Goal: Task Accomplishment & Management: Manage account settings

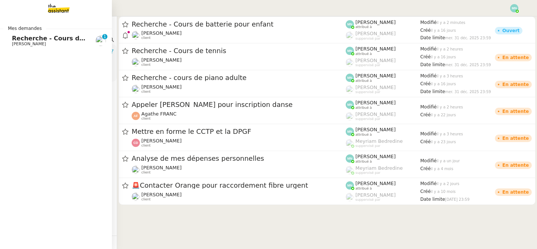
click at [12, 43] on span "[PERSON_NAME]" at bounding box center [29, 43] width 34 height 5
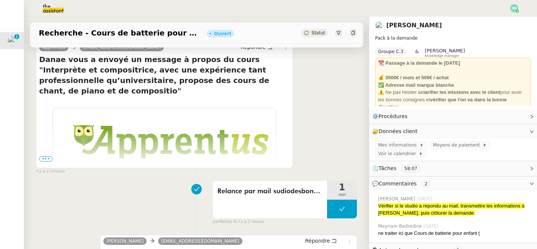
scroll to position [163, 0]
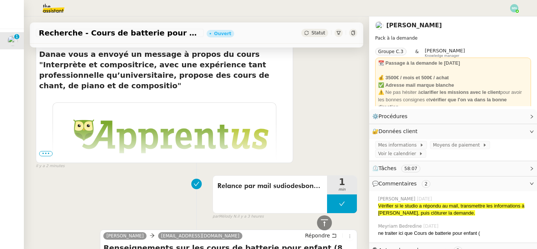
click at [47, 151] on span "•••" at bounding box center [45, 153] width 13 height 5
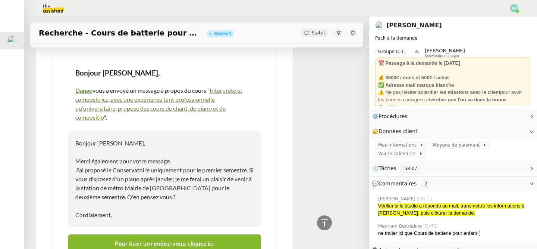
scroll to position [274, 0]
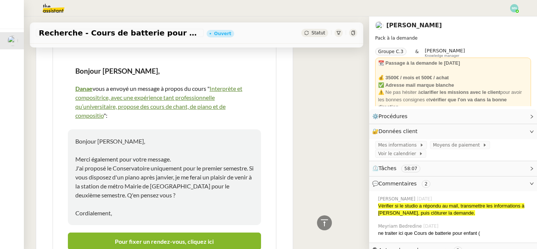
click at [103, 203] on p "Bonjour Maurice, Merci également pour votre message. J'ai proposé le Conservato…" at bounding box center [164, 177] width 178 height 81
click at [96, 137] on p "Bonjour Maurice, Merci également pour votre message. J'ai proposé le Conservato…" at bounding box center [164, 177] width 178 height 81
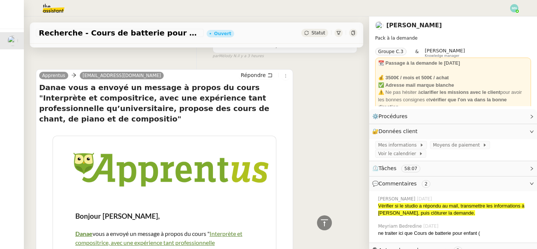
scroll to position [0, 0]
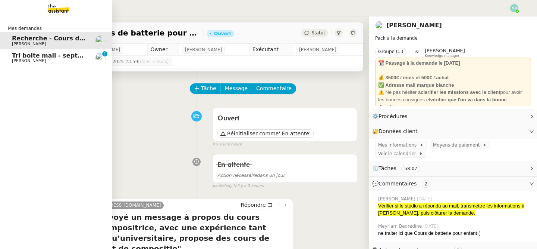
click at [18, 53] on span "Tri boite mail - septembre 2025" at bounding box center [65, 55] width 106 height 7
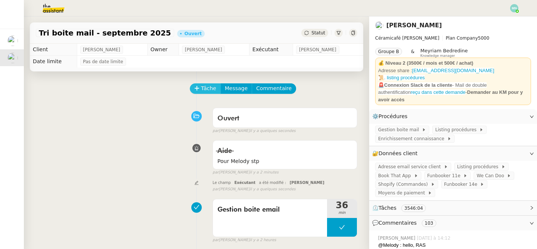
click at [209, 88] on span "Tâche" at bounding box center [208, 88] width 15 height 9
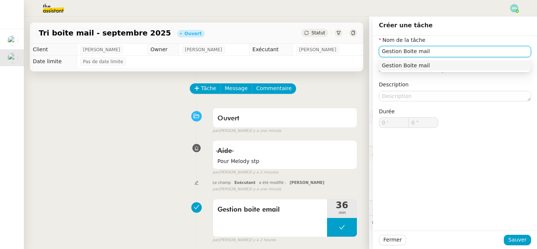
click at [444, 67] on div "Gestion Boite mail" at bounding box center [455, 65] width 146 height 7
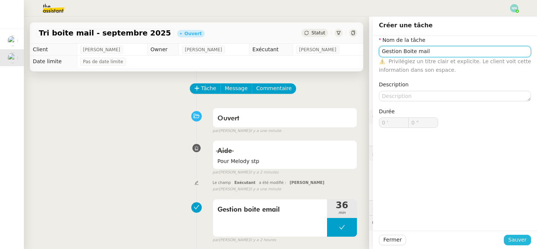
type input "Gestion Boite mail"
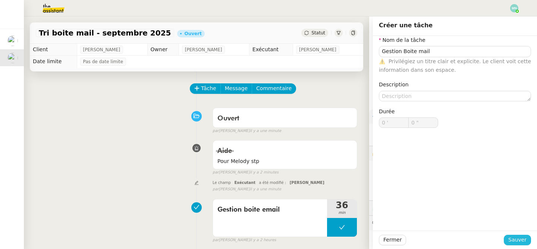
click at [516, 237] on span "Sauver" at bounding box center [518, 239] width 18 height 9
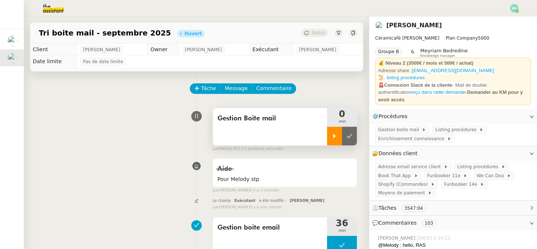
click at [329, 133] on div at bounding box center [334, 136] width 15 height 19
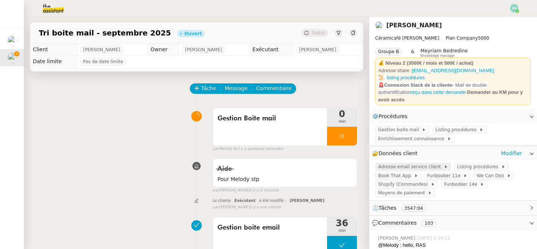
click at [396, 163] on span "Adresse email service client" at bounding box center [411, 166] width 66 height 7
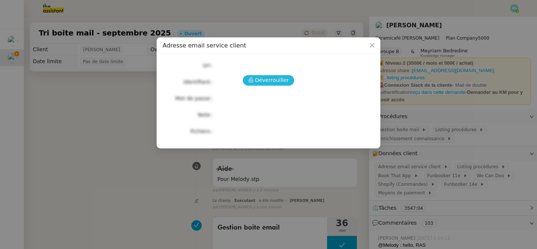
click at [272, 81] on span "Déverrouiller" at bounding box center [272, 80] width 34 height 9
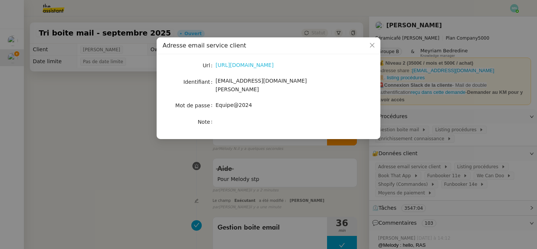
click at [255, 63] on link "https://ex4.mail.ovh.net/owa/#path=/mail" at bounding box center [245, 65] width 58 height 6
click at [56, 85] on nz-modal-container "Adresse email service client Url https://ex4.mail.ovh.net/owa/#path=/mail Ident…" at bounding box center [268, 124] width 537 height 249
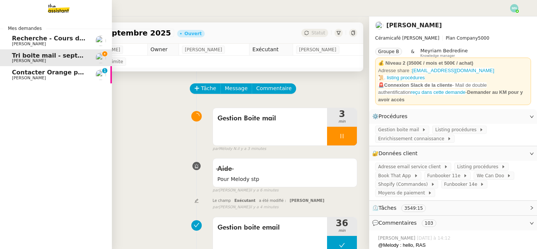
click at [18, 74] on span "Contacter Orange pour raccordement fibre urgent" at bounding box center [96, 72] width 169 height 7
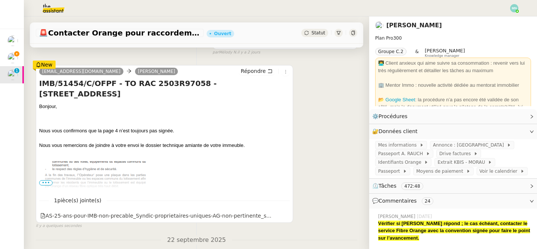
scroll to position [154, 0]
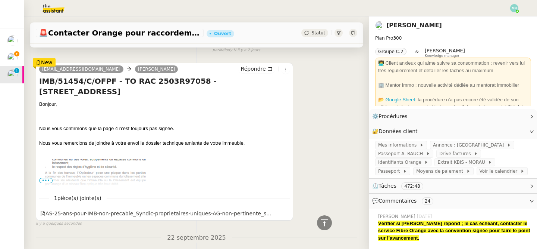
click at [48, 181] on span "•••" at bounding box center [45, 180] width 13 height 5
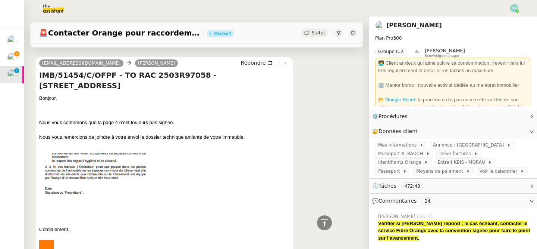
scroll to position [168, 0]
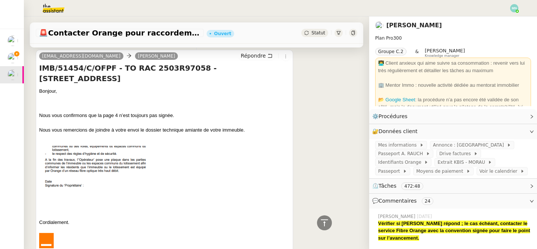
click at [88, 185] on img at bounding box center [94, 179] width 111 height 67
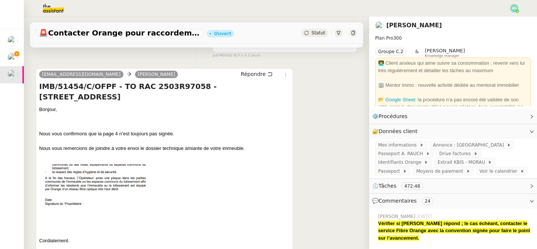
scroll to position [143, 0]
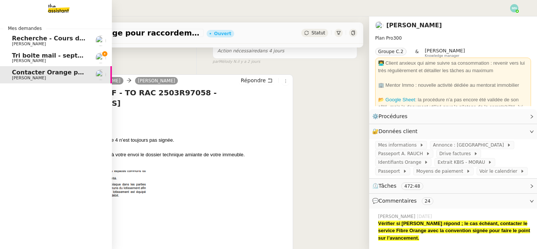
click at [18, 57] on span "Tri boite mail - septembre 2025" at bounding box center [65, 55] width 106 height 7
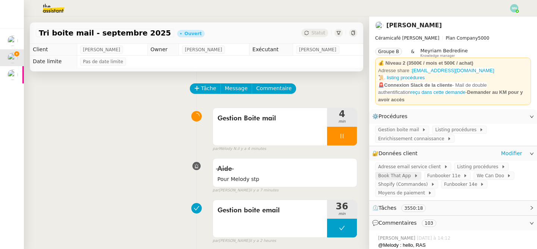
click at [408, 172] on span "Book That App" at bounding box center [396, 175] width 36 height 7
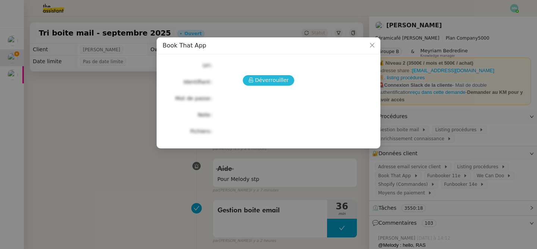
click at [274, 81] on span "Déverrouiller" at bounding box center [272, 80] width 34 height 9
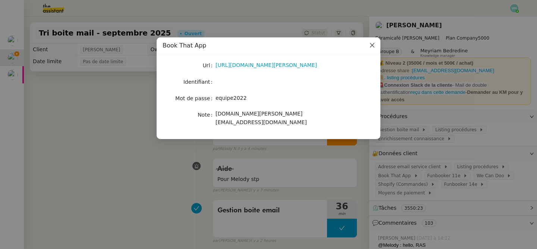
click at [369, 45] on span "Close" at bounding box center [372, 45] width 16 height 16
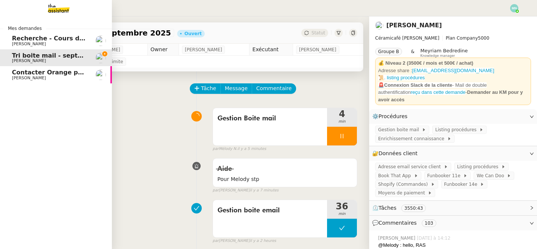
click at [18, 40] on span "Recherche - Cours de batterie pour enfant" at bounding box center [83, 38] width 143 height 7
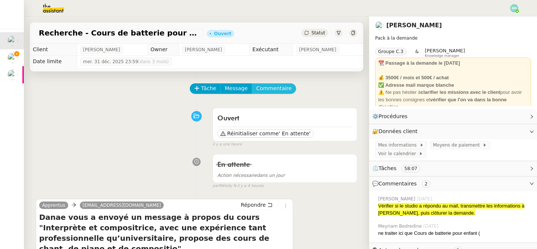
click at [278, 88] on span "Commentaire" at bounding box center [273, 88] width 35 height 9
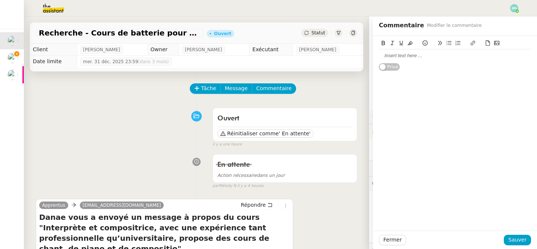
click at [405, 59] on div at bounding box center [455, 55] width 152 height 13
drag, startPoint x: 509, startPoint y: 63, endPoint x: 356, endPoint y: 57, distance: 153.8
click at [356, 57] on app-ticket "Recherche - Cours de batterie pour enfant Ouvert Statut Client Maurice N'Diaye …" at bounding box center [280, 132] width 513 height 232
click at [469, 42] on button at bounding box center [473, 43] width 9 height 9
type input "[URL][DOMAIN_NAME][DOMAIN_NAME]"
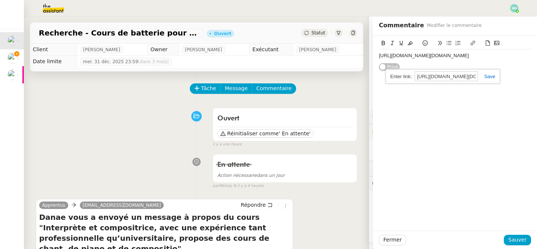
click at [495, 76] on link at bounding box center [486, 77] width 17 height 6
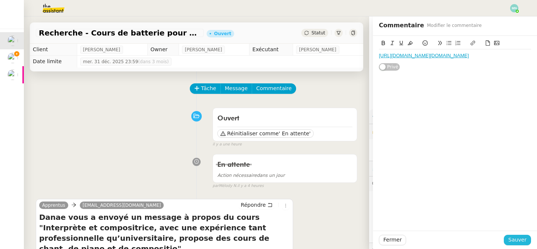
click at [519, 243] on span "Sauver" at bounding box center [518, 239] width 18 height 9
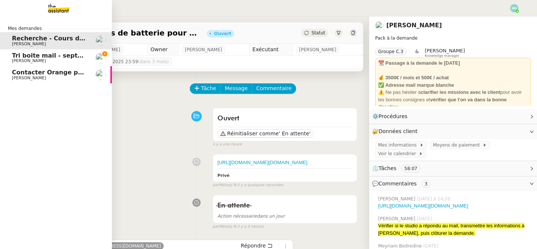
click at [24, 57] on span "Tri boite mail - septembre 2025" at bounding box center [65, 55] width 106 height 7
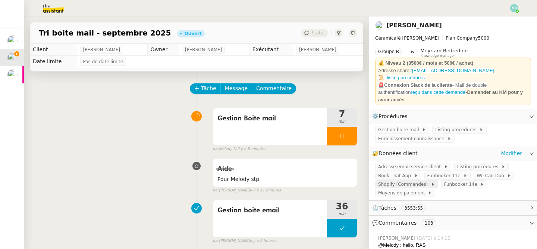
click at [420, 182] on span "Shopify (Commandes)" at bounding box center [404, 183] width 53 height 7
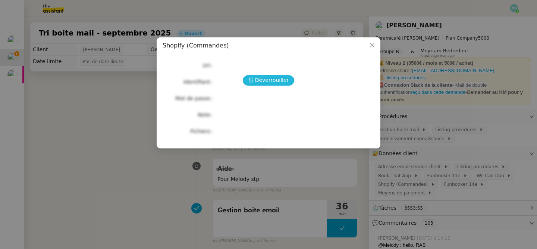
click at [283, 81] on span "Déverrouiller" at bounding box center [272, 80] width 34 height 9
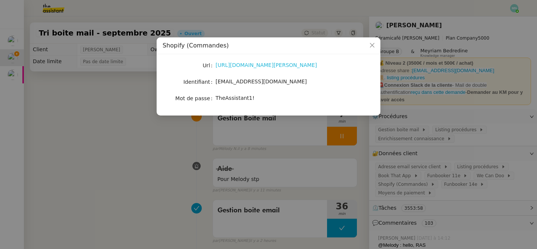
click at [261, 65] on link "https://admin.shopify.com/store/latelier-genevieve/" at bounding box center [267, 65] width 102 height 6
click at [324, 158] on nz-modal-container "Shopify (Commandes) Url https://admin.shopify.com/store/latelier-genevieve/ Ide…" at bounding box center [268, 124] width 537 height 249
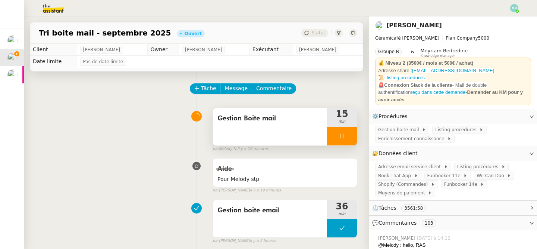
click at [339, 134] on div at bounding box center [342, 136] width 30 height 19
click at [353, 136] on button at bounding box center [349, 136] width 15 height 19
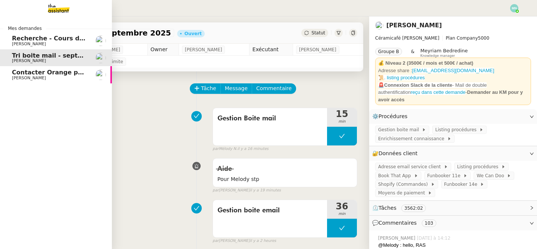
click at [25, 78] on span "[PERSON_NAME]" at bounding box center [29, 77] width 34 height 5
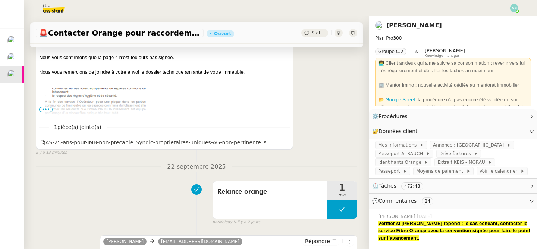
scroll to position [240, 0]
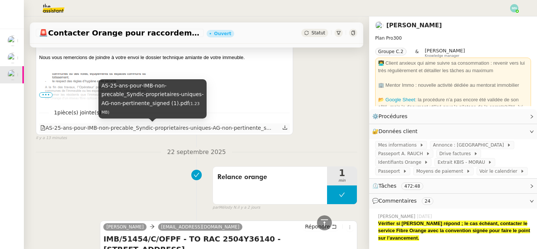
click at [178, 126] on div "AS-25-ans-pour-IMB-non-precable_Syndic-proprietaires-uniques-AG-non-pertinente_…" at bounding box center [155, 128] width 231 height 9
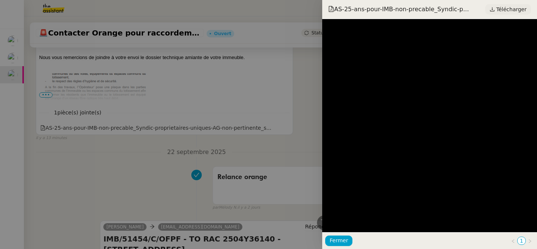
click at [511, 10] on span "Télécharger" at bounding box center [512, 9] width 30 height 10
click at [115, 92] on div at bounding box center [268, 124] width 537 height 249
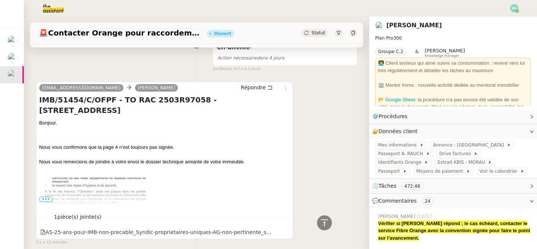
scroll to position [0, 0]
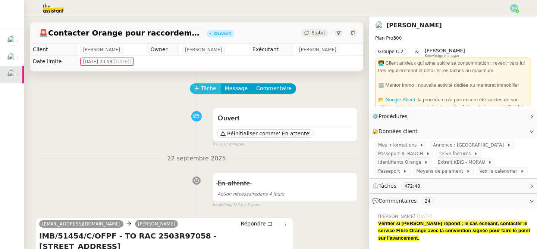
click at [207, 85] on span "Tâche" at bounding box center [208, 88] width 15 height 9
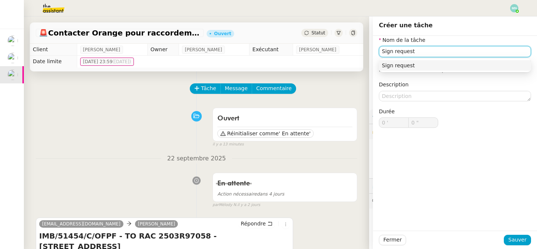
click at [443, 68] on div "Sign request" at bounding box center [455, 65] width 146 height 7
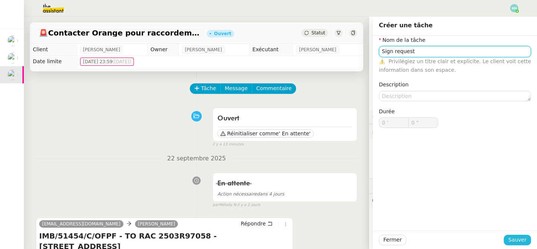
type input "Sign request"
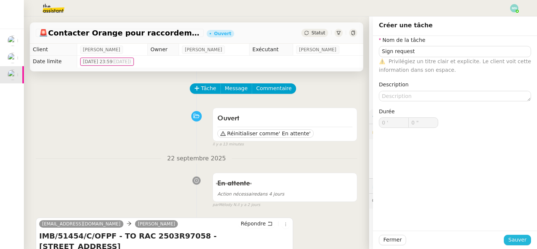
click at [518, 238] on span "Sauver" at bounding box center [518, 239] width 18 height 9
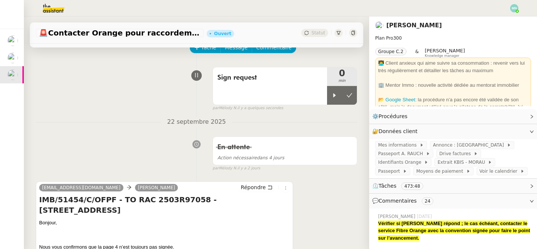
scroll to position [40, 0]
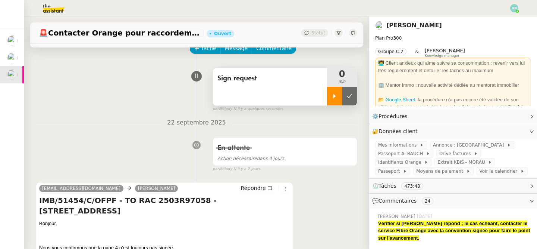
click at [335, 98] on icon at bounding box center [335, 96] width 6 height 6
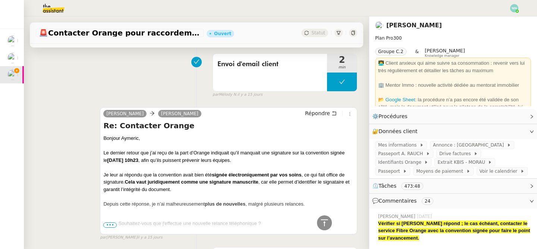
scroll to position [696, 0]
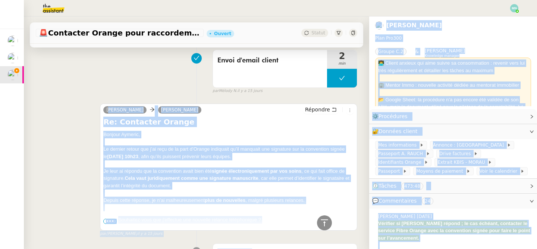
drag, startPoint x: 121, startPoint y: 92, endPoint x: 190, endPoint y: 94, distance: 68.7
click at [190, 94] on body "Mes demandes Recherche - Cours de batterie pour enfant Maurice N'Diaye Tri boit…" at bounding box center [268, 124] width 537 height 249
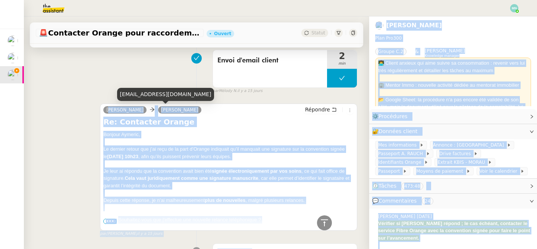
click at [160, 108] on link "[PERSON_NAME]" at bounding box center [179, 109] width 43 height 7
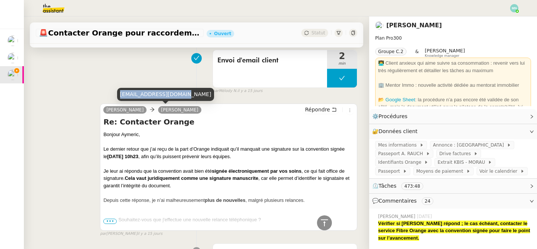
drag, startPoint x: 119, startPoint y: 93, endPoint x: 180, endPoint y: 91, distance: 60.5
click at [180, 91] on div "[EMAIL_ADDRESS][DOMAIN_NAME]" at bounding box center [165, 94] width 97 height 13
copy div "[EMAIL_ADDRESS][DOMAIN_NAME]"
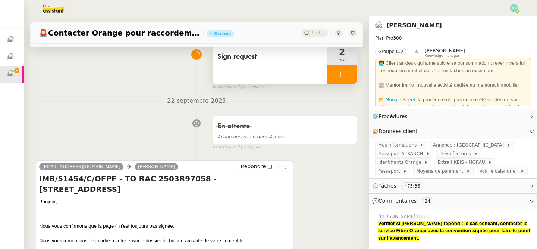
scroll to position [0, 0]
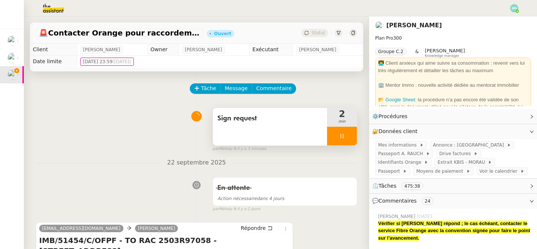
click at [332, 139] on div at bounding box center [342, 136] width 30 height 19
click at [352, 134] on icon at bounding box center [350, 136] width 6 height 6
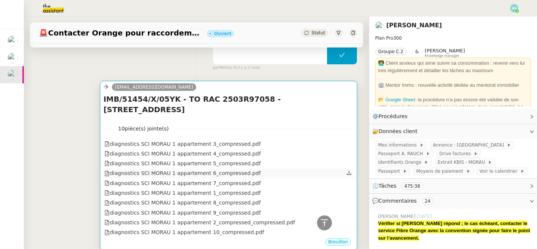
scroll to position [4875, 0]
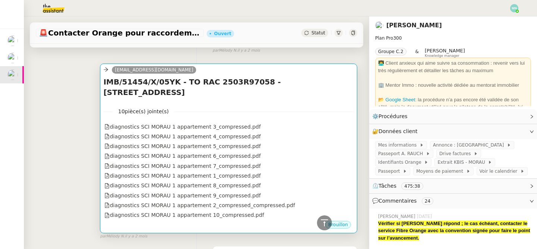
click at [221, 102] on div "10 pièce(s) jointe(s) diagnostics SCI MORAU 1 appartement 3_compressed.pdf diag…" at bounding box center [228, 160] width 251 height 119
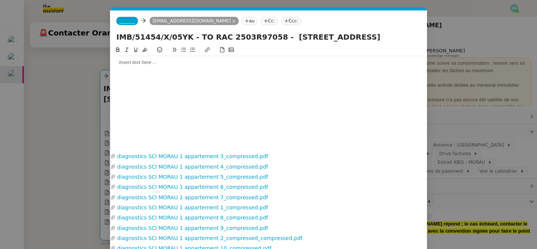
scroll to position [4881, 0]
click at [130, 20] on span "_______" at bounding box center [127, 20] width 16 height 5
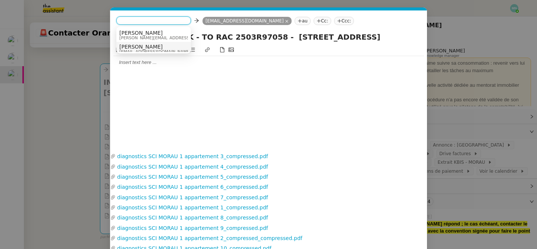
click at [142, 50] on span "alex.t5bw@theassistant.com" at bounding box center [155, 52] width 72 height 4
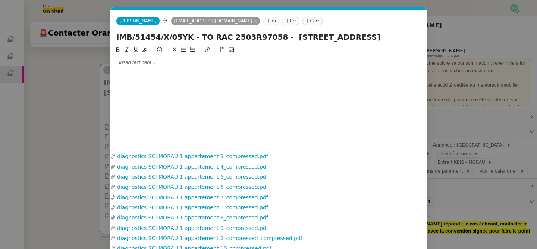
click at [85, 77] on nz-modal-container "Service TA - VOYAGE - PROPOSITION GLOBALE A utiliser dans le cadre de propositi…" at bounding box center [268, 124] width 537 height 249
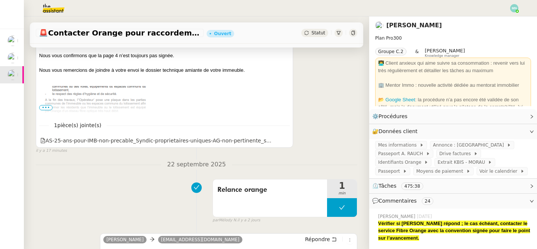
scroll to position [0, 0]
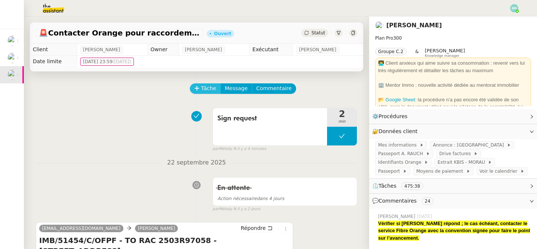
click at [203, 88] on span "Tâche" at bounding box center [208, 88] width 15 height 9
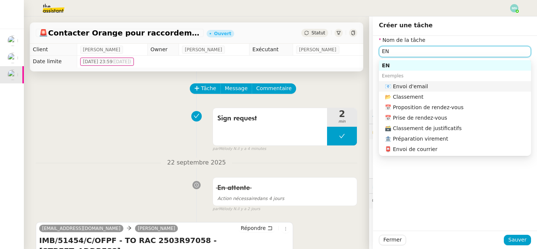
click at [415, 87] on div "📧 Envoi d'email" at bounding box center [456, 86] width 143 height 7
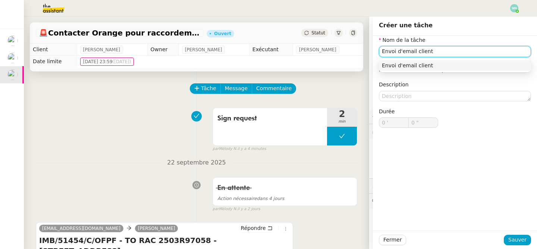
click at [446, 63] on div "Envoi d'email client" at bounding box center [455, 65] width 146 height 7
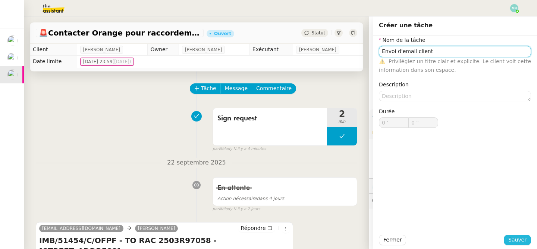
type input "Envoi d'email client"
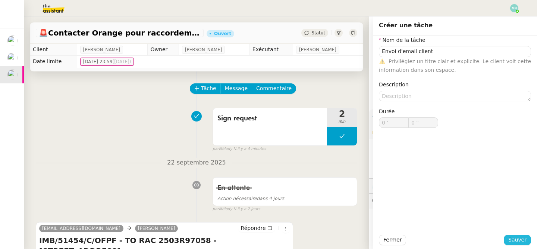
click at [514, 237] on span "Sauver" at bounding box center [518, 239] width 18 height 9
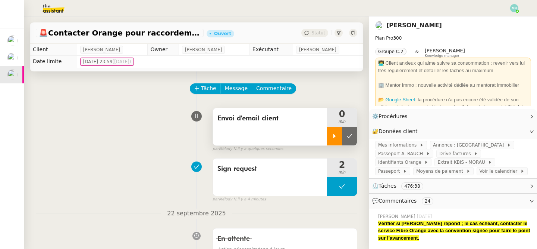
click at [334, 134] on icon at bounding box center [335, 136] width 6 height 6
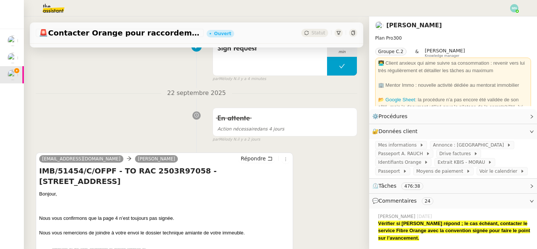
scroll to position [195, 0]
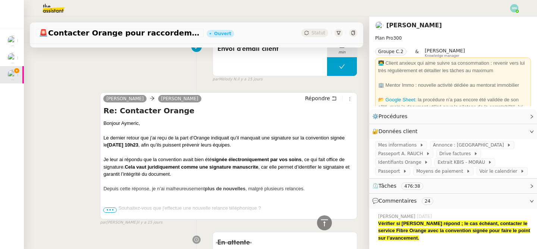
scroll to position [760, 0]
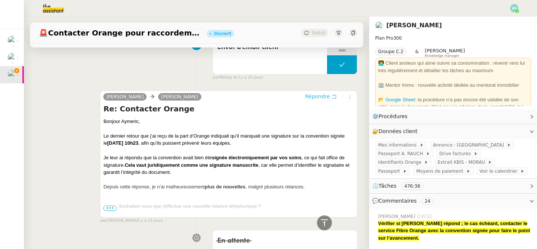
click at [320, 97] on span "Répondre" at bounding box center [317, 96] width 25 height 7
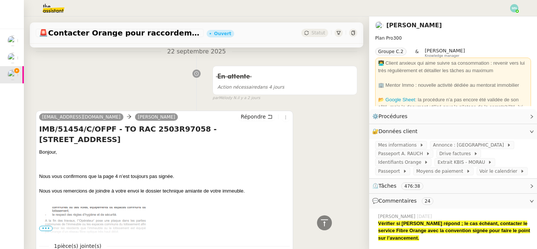
scroll to position [0, 0]
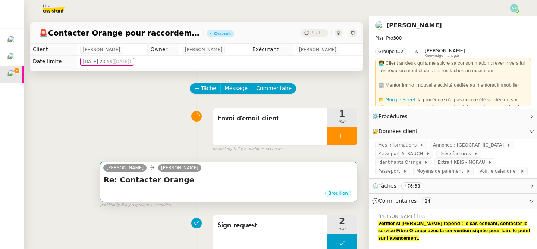
click at [213, 193] on div "Brouillon" at bounding box center [228, 193] width 251 height 11
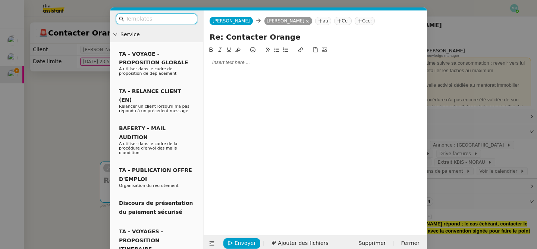
click at [248, 59] on div at bounding box center [316, 62] width 218 height 7
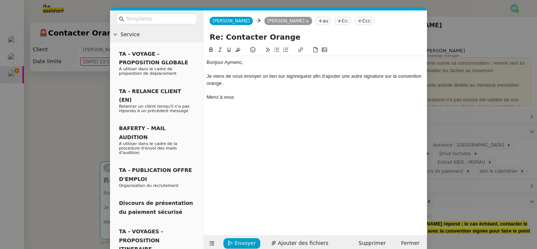
drag, startPoint x: 240, startPoint y: 95, endPoint x: 188, endPoint y: 41, distance: 75.0
click at [188, 41] on nz-layout "Service TA - VOYAGE - PROPOSITION GLOBALE A utiliser dans le cadre de propositi…" at bounding box center [268, 130] width 317 height 241
copy div "Bonjour Aymeric, Je viens de vous envoyer un lien sur signrequest afin d'ajoute…"
click at [233, 90] on div at bounding box center [316, 90] width 218 height 7
drag, startPoint x: 248, startPoint y: 103, endPoint x: 203, endPoint y: 75, distance: 52.8
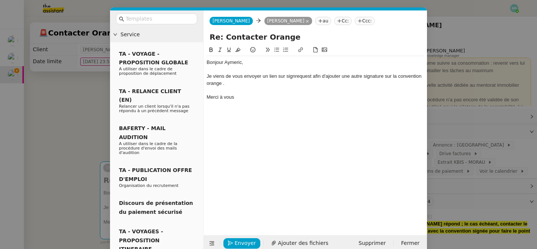
click at [203, 75] on nz-layout "Service TA - VOYAGE - PROPOSITION GLOBALE A utiliser dans le cadre de propositi…" at bounding box center [268, 130] width 317 height 241
paste div
click at [256, 84] on div "Je viens de vous envoyer un lien via SignRequest pour ajouter une signature sup…" at bounding box center [316, 80] width 218 height 14
click at [239, 242] on span "Envoyer" at bounding box center [245, 242] width 21 height 9
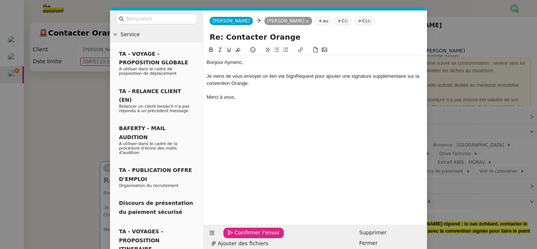
click at [241, 237] on span "Confirmer l'envoi" at bounding box center [257, 232] width 45 height 9
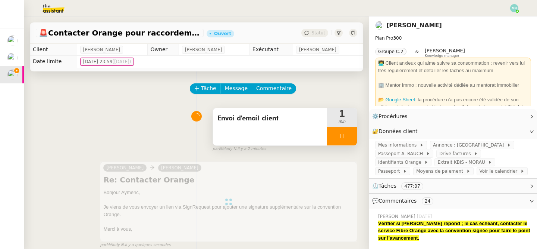
click at [335, 134] on div at bounding box center [342, 136] width 30 height 19
click at [351, 135] on icon at bounding box center [350, 136] width 6 height 6
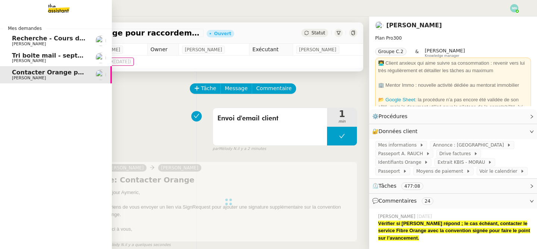
click at [18, 59] on span "[PERSON_NAME]" at bounding box center [29, 60] width 34 height 5
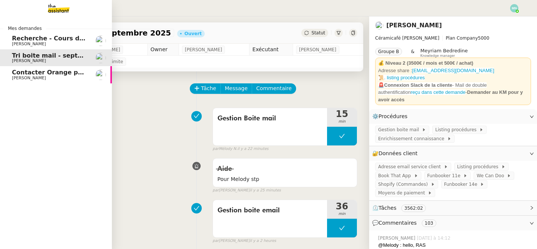
click at [21, 71] on span "Contacter Orange pour raccordement fibre urgent" at bounding box center [96, 72] width 169 height 7
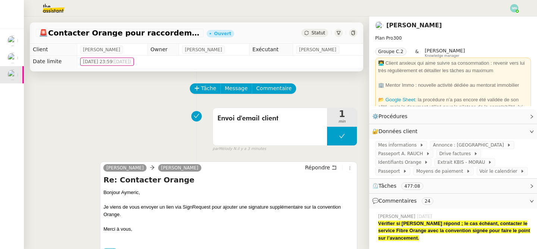
click at [318, 32] on span "Statut" at bounding box center [319, 32] width 14 height 5
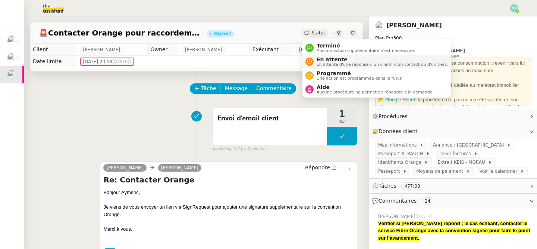
click at [331, 61] on span "En attente" at bounding box center [382, 59] width 131 height 6
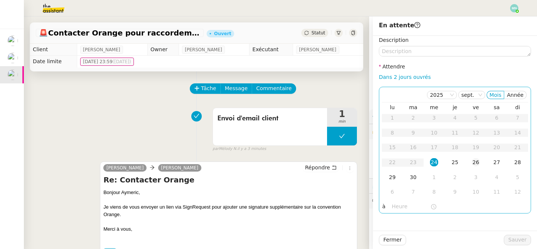
click at [475, 162] on div "26" at bounding box center [476, 162] width 8 height 8
click at [456, 161] on div "25" at bounding box center [455, 162] width 8 height 8
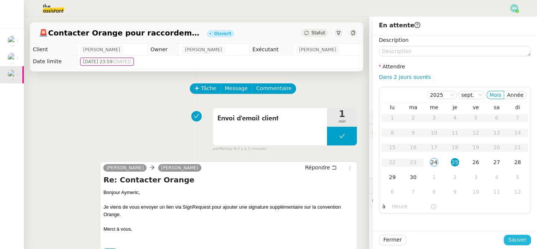
click at [522, 240] on span "Sauver" at bounding box center [518, 239] width 18 height 9
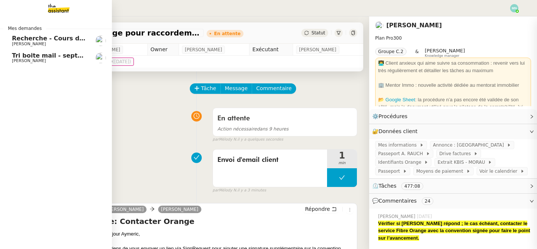
click at [24, 40] on span "Recherche - Cours de batterie pour enfant" at bounding box center [83, 38] width 143 height 7
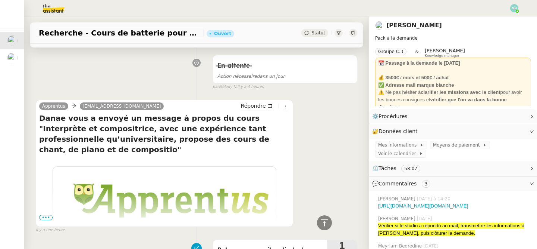
scroll to position [136, 0]
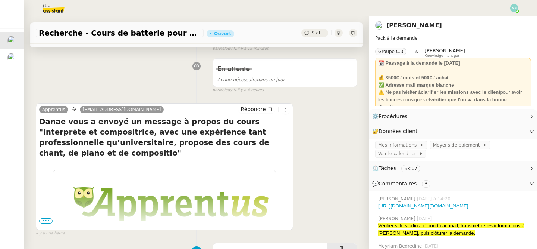
click at [322, 30] on div "Statut" at bounding box center [315, 33] width 27 height 8
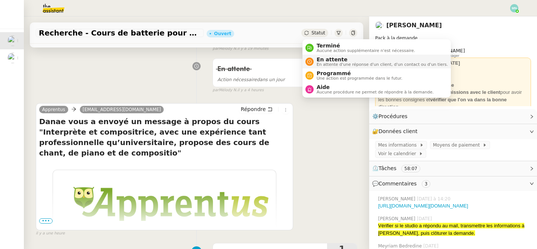
click at [339, 62] on span "En attente" at bounding box center [382, 59] width 131 height 6
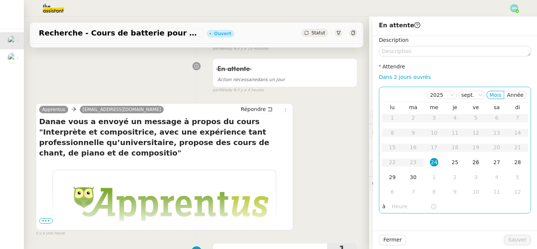
click at [477, 162] on div "26" at bounding box center [476, 162] width 8 height 8
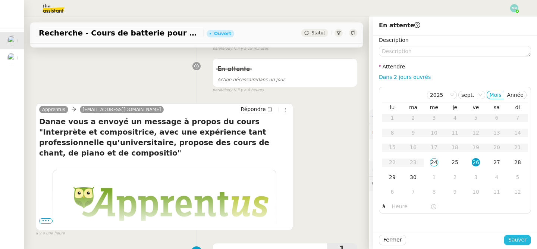
click at [519, 237] on span "Sauver" at bounding box center [518, 239] width 18 height 9
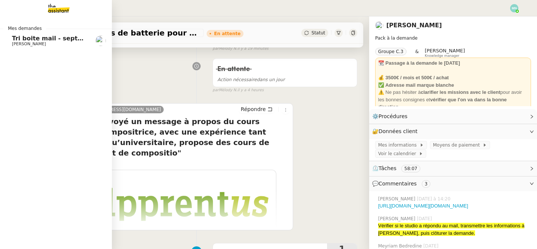
click at [19, 39] on span "Tri boite mail - septembre 2025" at bounding box center [65, 38] width 106 height 7
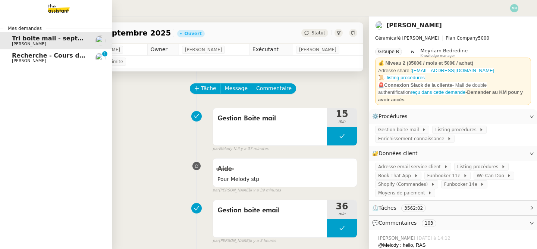
click at [13, 56] on span "Recherche - Cours de batterie pour enfant" at bounding box center [83, 55] width 143 height 7
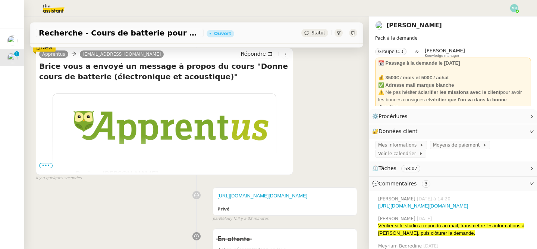
scroll to position [153, 0]
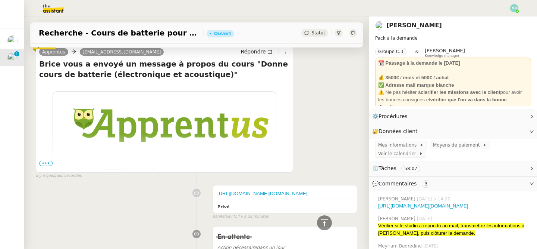
click at [49, 164] on span "•••" at bounding box center [45, 162] width 13 height 5
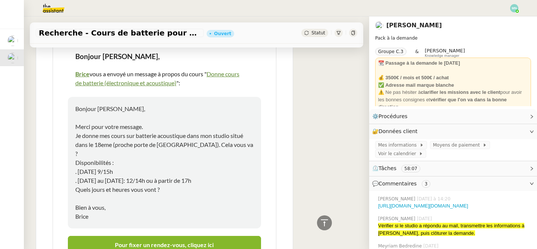
scroll to position [0, 0]
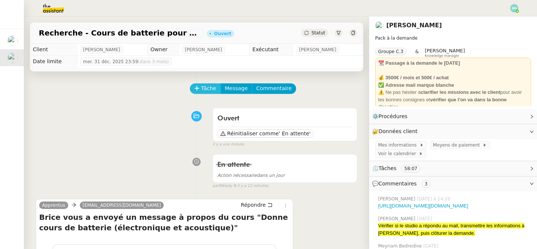
click at [207, 87] on span "Tâche" at bounding box center [208, 88] width 15 height 9
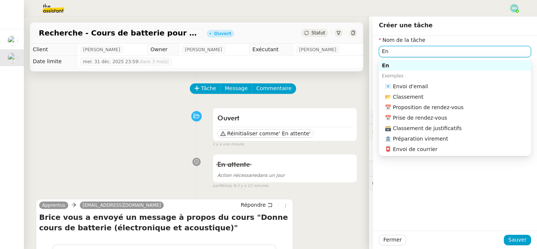
type input "E"
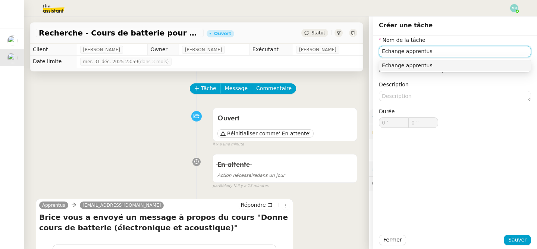
click at [447, 65] on div "Echange apprentus" at bounding box center [455, 65] width 146 height 7
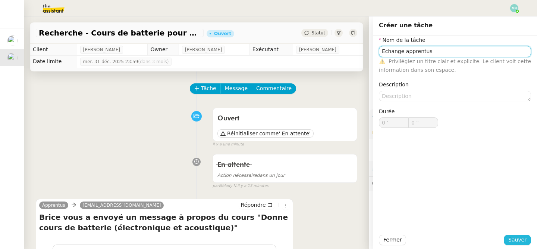
type input "Echange apprentus"
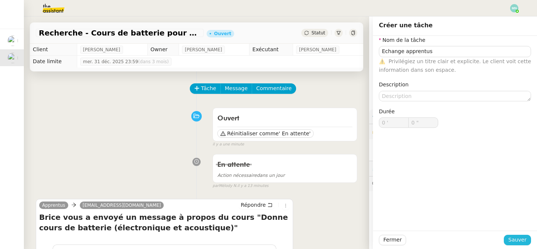
click at [518, 239] on span "Sauver" at bounding box center [518, 239] width 18 height 9
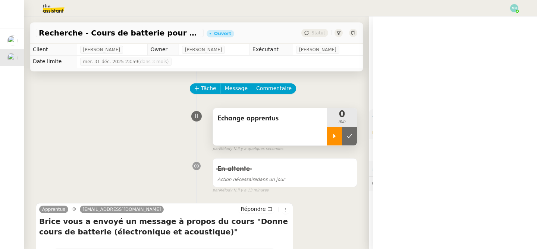
click at [337, 138] on icon at bounding box center [335, 136] width 6 height 6
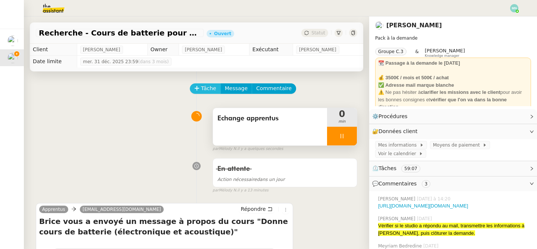
click at [202, 84] on span "Tâche" at bounding box center [208, 88] width 15 height 9
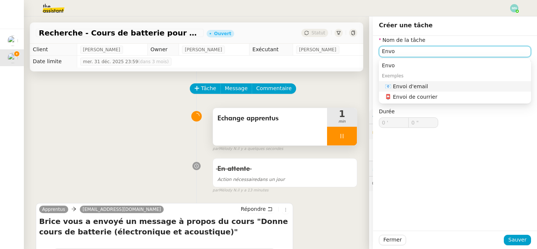
click at [421, 88] on div "📧 Envoi d'email" at bounding box center [456, 86] width 143 height 7
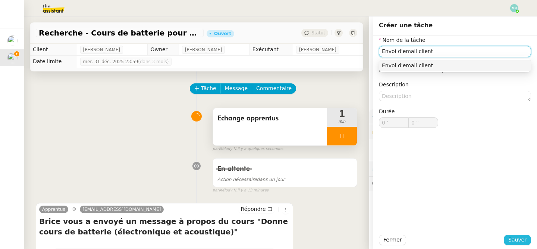
type input "Envoi d'email client"
click at [522, 241] on span "Sauver" at bounding box center [518, 239] width 18 height 9
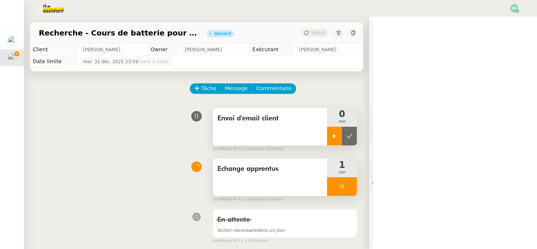
click at [337, 137] on icon at bounding box center [335, 136] width 6 height 6
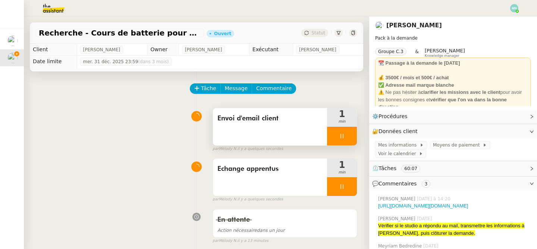
click at [334, 132] on div at bounding box center [342, 136] width 30 height 19
click at [349, 137] on icon at bounding box center [350, 136] width 6 height 6
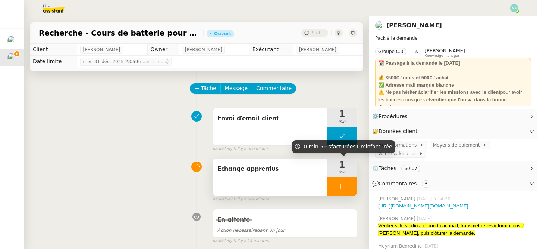
click at [335, 185] on div at bounding box center [342, 186] width 30 height 19
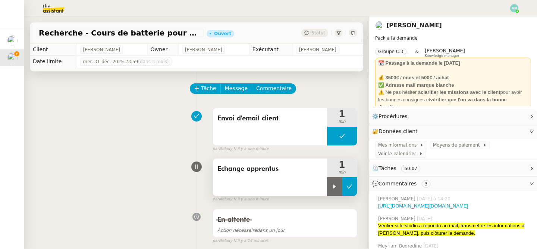
click at [349, 186] on icon at bounding box center [350, 186] width 6 height 6
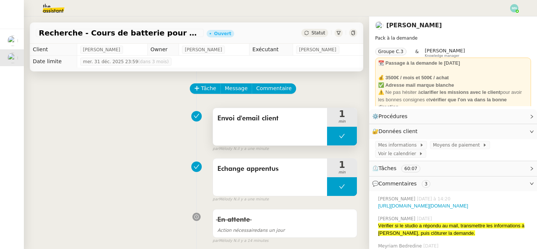
click at [337, 139] on button at bounding box center [342, 136] width 30 height 19
click at [336, 139] on div at bounding box center [334, 136] width 15 height 19
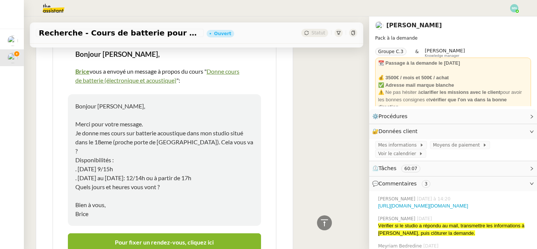
scroll to position [336, 0]
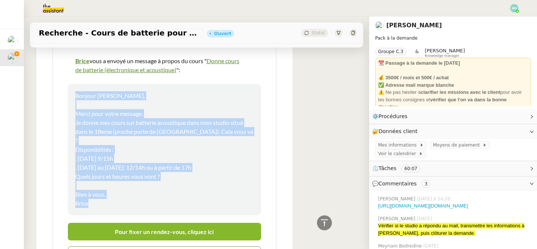
drag, startPoint x: 92, startPoint y: 196, endPoint x: 72, endPoint y: 98, distance: 100.2
click at [72, 98] on td "Bonjour Maurice, Merci pour votre message. Je donne mes cours sur batterie acou…" at bounding box center [164, 149] width 193 height 131
copy p "Bonjour Maurice, Merci pour votre message. Je donne mes cours sur batterie acou…"
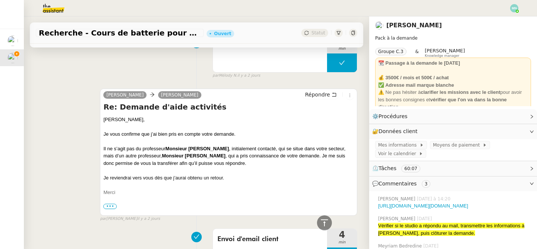
scroll to position [2634, 0]
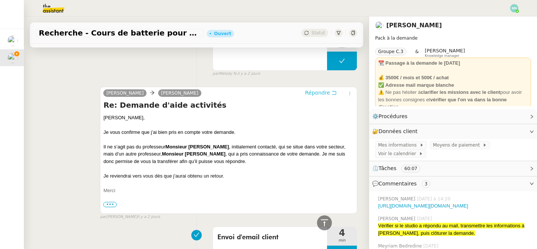
click at [313, 91] on span "Répondre" at bounding box center [317, 92] width 25 height 7
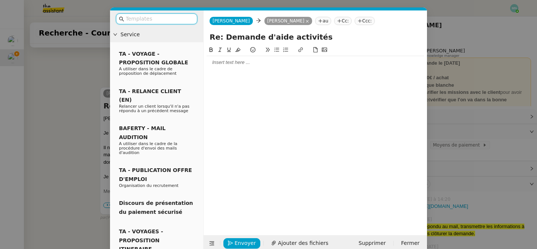
scroll to position [2694, 0]
click at [260, 66] on div at bounding box center [316, 62] width 218 height 13
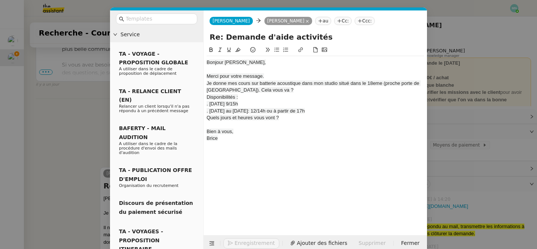
scroll to position [2782, 0]
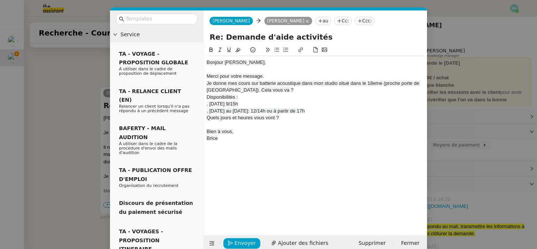
click at [207, 63] on span "Bonjour [PERSON_NAME]," at bounding box center [236, 62] width 59 height 6
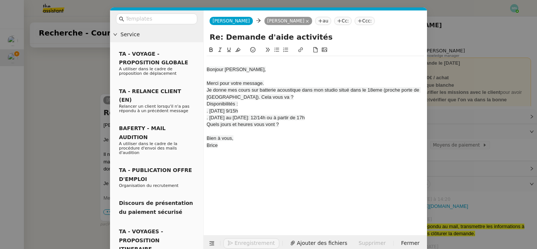
scroll to position [2789, 0]
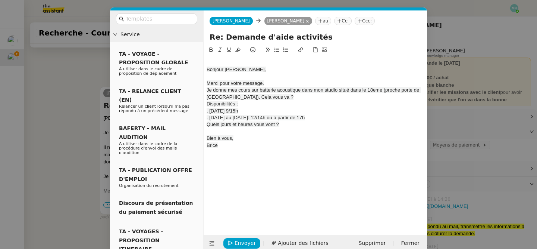
click at [209, 60] on div at bounding box center [316, 62] width 218 height 7
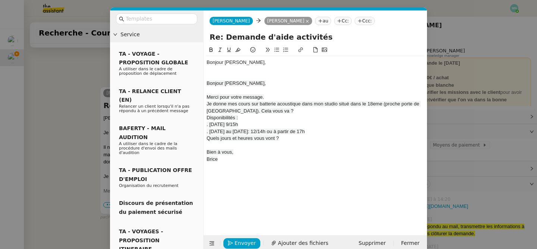
scroll to position [2792, 0]
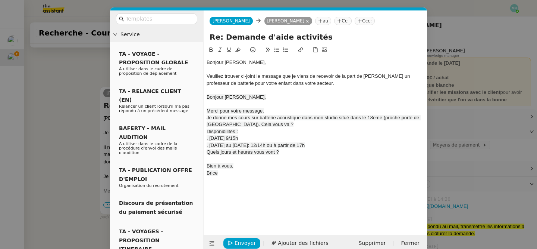
click at [232, 173] on div "Brice" at bounding box center [316, 172] width 218 height 7
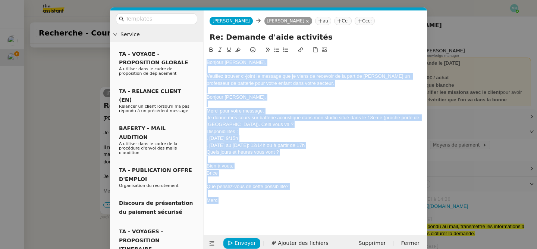
drag, startPoint x: 226, startPoint y: 198, endPoint x: 190, endPoint y: 26, distance: 175.7
click at [190, 26] on nz-layout "Service TA - VOYAGE - PROPOSITION GLOBALE A utiliser dans le cadre de propositi…" at bounding box center [268, 130] width 317 height 241
copy div "Bonjour Maurice, Veuillez trouver ci-joint le message que je viens de recevoir …"
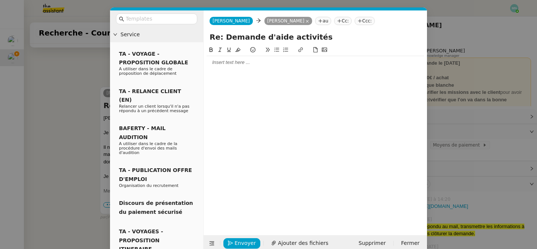
scroll to position [0, 0]
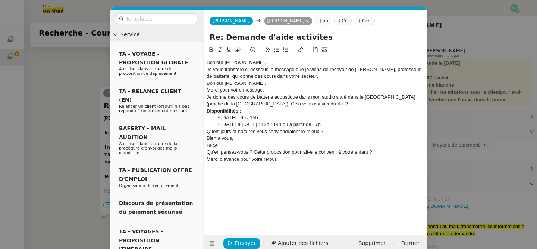
click at [255, 61] on div "Bonjour [PERSON_NAME]," at bounding box center [316, 62] width 218 height 7
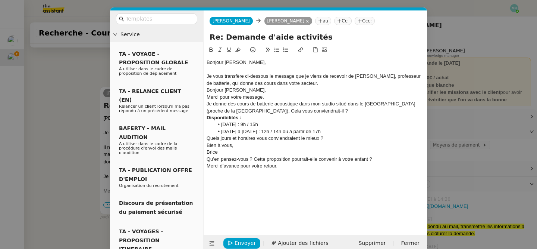
click at [300, 82] on div "Je vous transfère ci-dessous le message que je viens de recevoir de [PERSON_NAM…" at bounding box center [316, 80] width 218 height 14
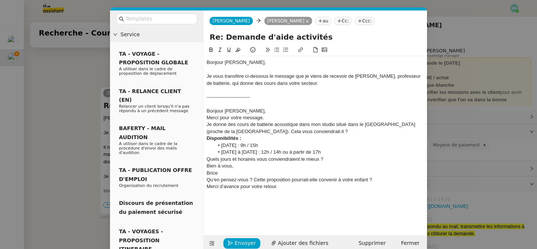
click at [252, 173] on div "Brice" at bounding box center [316, 172] width 218 height 7
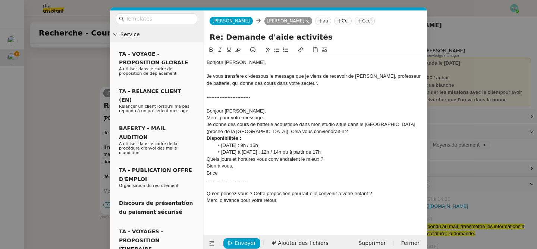
click at [377, 197] on div "Merci d’avance pour votre retour." at bounding box center [316, 200] width 218 height 7
click at [374, 193] on div "Qu’en pensez-vous ? Cette proposition pourrait-elle convenir à votre enfant ?" at bounding box center [316, 193] width 218 height 7
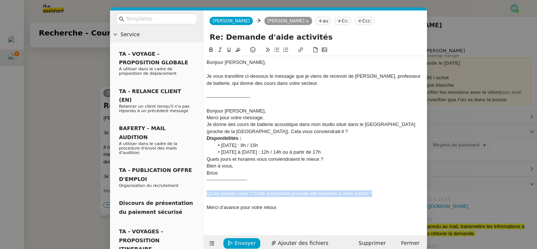
drag, startPoint x: 382, startPoint y: 194, endPoint x: 199, endPoint y: 194, distance: 182.5
click at [199, 194] on nz-layout "Service TA - VOYAGE - PROPOSITION GLOBALE A utiliser dans le cadre de propositi…" at bounding box center [268, 130] width 317 height 241
click at [278, 48] on icon at bounding box center [276, 49] width 5 height 5
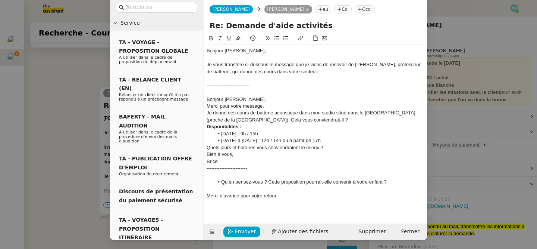
click at [254, 207] on div "Bonjour Maurice, Je vous transfère ci-dessous le message que je viens de recevo…" at bounding box center [316, 126] width 218 height 164
click at [73, 153] on nz-modal-container "Service TA - VOYAGE - PROPOSITION GLOBALE A utiliser dans le cadre de propositi…" at bounding box center [268, 124] width 537 height 249
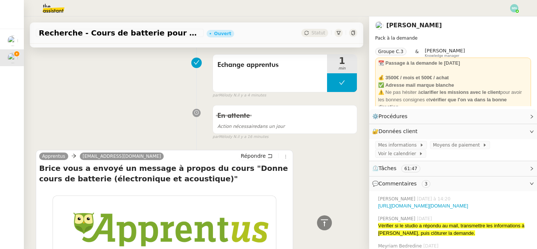
scroll to position [0, 0]
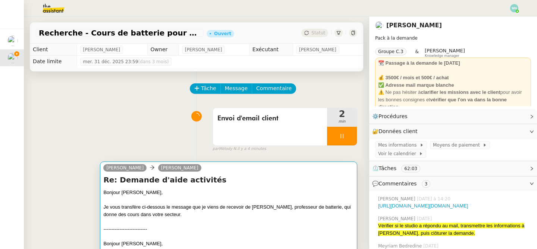
click at [292, 193] on div "Bonjour [PERSON_NAME]," at bounding box center [228, 191] width 251 height 7
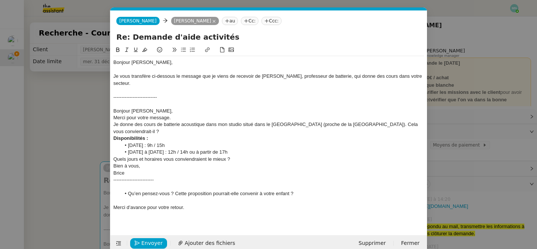
scroll to position [0, 16]
click at [155, 241] on span "Envoyer" at bounding box center [151, 242] width 21 height 9
click at [155, 241] on span "Confirmer l'envoi" at bounding box center [163, 242] width 45 height 9
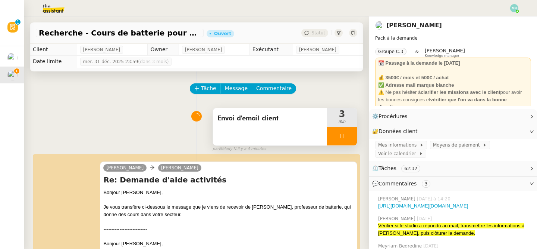
click at [335, 138] on div at bounding box center [342, 136] width 30 height 19
click at [347, 136] on icon at bounding box center [350, 136] width 6 height 6
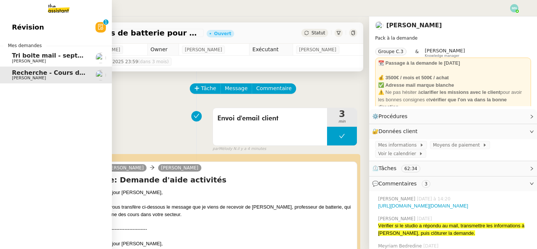
click at [26, 62] on span "[PERSON_NAME]" at bounding box center [29, 61] width 34 height 5
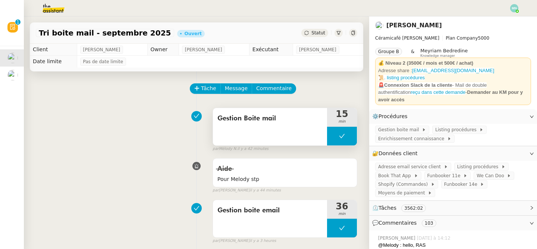
click at [333, 136] on button at bounding box center [342, 136] width 30 height 19
click at [333, 138] on div at bounding box center [334, 136] width 15 height 19
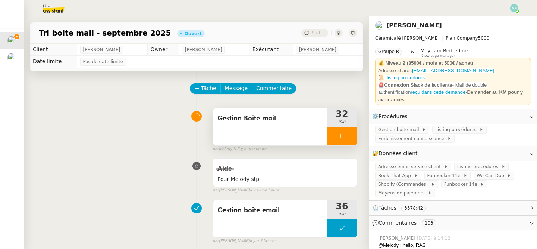
click at [340, 135] on icon at bounding box center [342, 136] width 6 height 6
click at [351, 135] on icon at bounding box center [350, 136] width 6 height 6
click at [340, 137] on icon at bounding box center [342, 136] width 6 height 6
click at [334, 137] on icon at bounding box center [335, 136] width 6 height 6
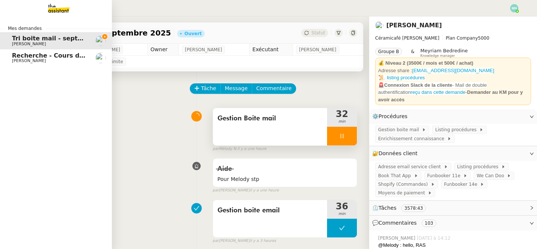
click at [19, 51] on link "Recherche - Cours de batterie pour enfant [PERSON_NAME]" at bounding box center [56, 57] width 112 height 17
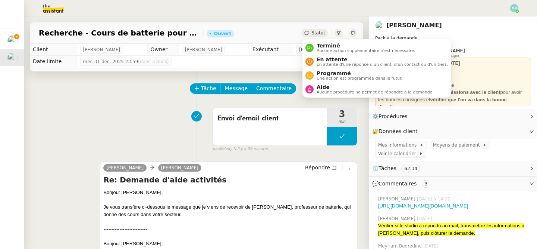
click at [317, 30] on div "Statut" at bounding box center [315, 33] width 27 height 8
click at [332, 57] on span "En attente" at bounding box center [382, 59] width 131 height 6
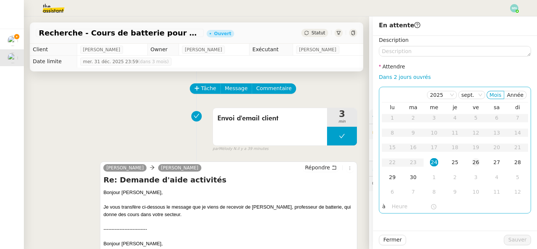
click at [479, 160] on div "26" at bounding box center [476, 162] width 8 height 8
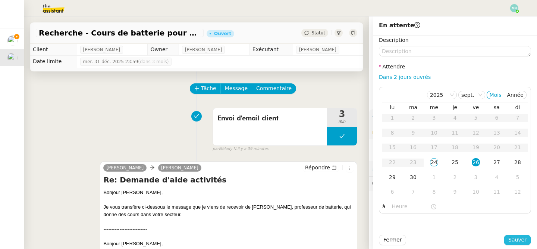
click at [515, 235] on button "Sauver" at bounding box center [517, 239] width 27 height 10
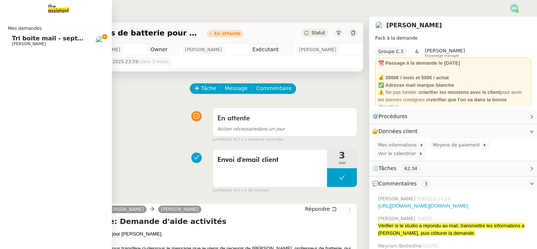
click at [20, 38] on span "Tri boite mail - septembre 2025" at bounding box center [65, 38] width 106 height 7
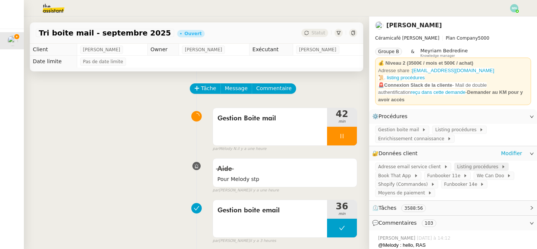
click at [464, 163] on span "Listing procédures" at bounding box center [480, 166] width 44 height 7
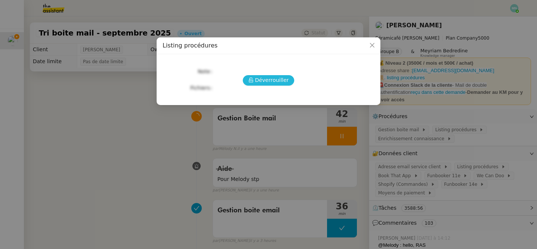
click at [268, 79] on span "Déverrouiller" at bounding box center [272, 80] width 34 height 9
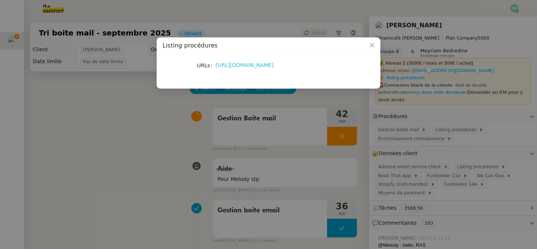
click at [238, 65] on link "https://docs.google.com/document/d/1ol4dP_Pd-f-c41KSlkTR0WPdGf-jP3-Bni69fZq_3LA…" at bounding box center [245, 65] width 58 height 6
click at [374, 44] on icon "Close" at bounding box center [372, 45] width 4 height 4
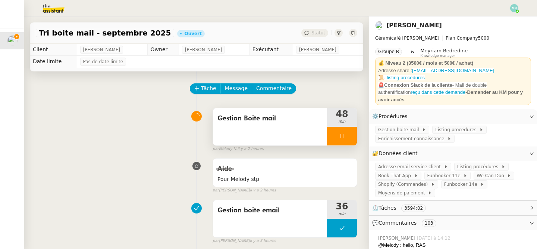
click at [336, 141] on div at bounding box center [342, 136] width 30 height 19
click at [346, 137] on button at bounding box center [349, 136] width 15 height 19
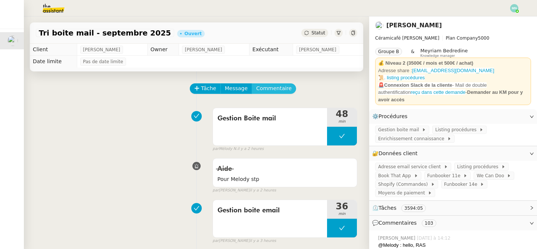
click at [273, 92] on span "Commentaire" at bounding box center [273, 88] width 35 height 9
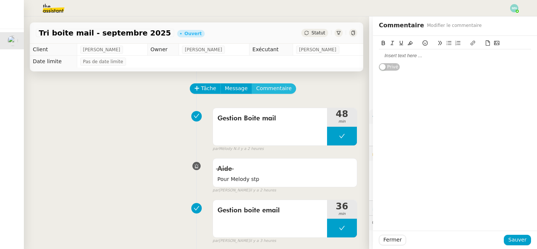
click at [252, 83] on button "Commentaire" at bounding box center [274, 88] width 44 height 10
click at [405, 54] on div at bounding box center [455, 55] width 152 height 7
click at [337, 128] on button at bounding box center [342, 136] width 30 height 19
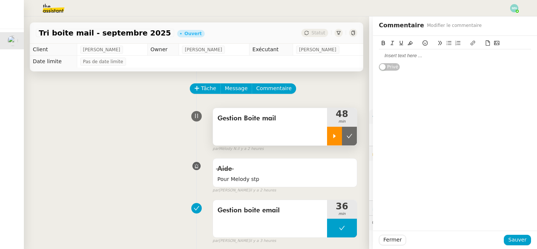
click at [337, 139] on div at bounding box center [334, 136] width 15 height 19
click at [397, 60] on div at bounding box center [455, 55] width 152 height 13
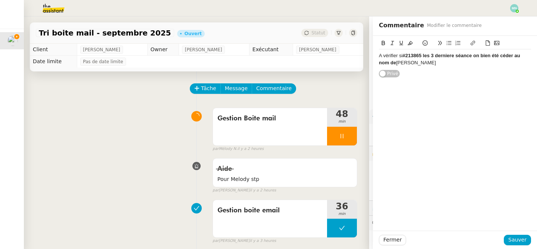
click at [508, 55] on strong "#213865 les 3 derniere séance on bien été céder au nom de" at bounding box center [450, 59] width 143 height 12
click at [0, 0] on lt-span "céd ée" at bounding box center [0, 0] width 0 height 0
click at [453, 56] on strong "#213865 les 3 derniere séance on bien été cédée au nom de" at bounding box center [450, 59] width 143 height 12
click at [0, 0] on lt-span "dernières" at bounding box center [0, 0] width 0 height 0
click at [470, 57] on strong "#213865 les 3 dernières séance on bien été cédée au nom de" at bounding box center [452, 59] width 146 height 12
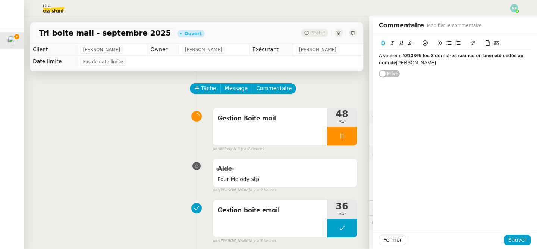
click at [0, 0] on lt-span "dernières séance s" at bounding box center [0, 0] width 0 height 0
click at [483, 57] on strong "#213865 les 3 dernières séances on bien été cédée au nom de" at bounding box center [453, 59] width 149 height 12
click at [0, 0] on lt-span "on t" at bounding box center [0, 0] width 0 height 0
click at [516, 54] on strong "#213865 les 3 dernières séances ont bien été cédée au nom de" at bounding box center [454, 59] width 150 height 12
click at [0, 0] on lt-span "cédé s" at bounding box center [0, 0] width 0 height 0
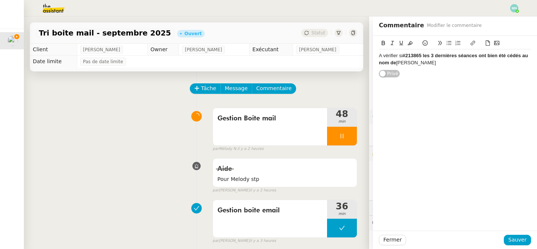
click at [396, 64] on strong "#213865 les 3 dernières séances ont bien été cédés au nom de" at bounding box center [454, 59] width 150 height 12
click at [0, 0] on lt-span "Supprimer les doubles espaces" at bounding box center [0, 0] width 0 height 0
click at [390, 56] on div "A vérifier si #213865 les 3 dernières séances ont bien été cédés au nom de Sylv…" at bounding box center [455, 59] width 152 height 14
click at [0, 0] on lt-span "À vérifier" at bounding box center [0, 0] width 0 height 0
click at [520, 237] on span "Sauver" at bounding box center [518, 239] width 18 height 9
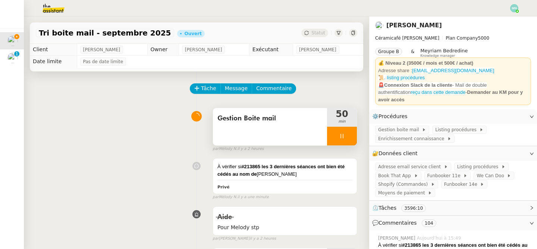
click at [338, 131] on div at bounding box center [342, 136] width 30 height 19
click at [349, 134] on icon at bounding box center [350, 136] width 6 height 6
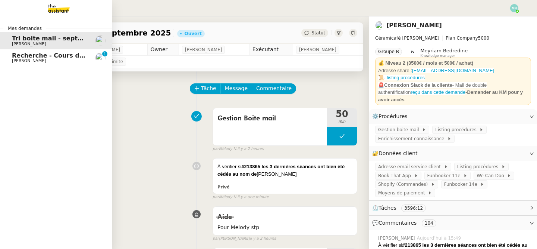
click at [13, 60] on span "[PERSON_NAME]" at bounding box center [29, 60] width 34 height 5
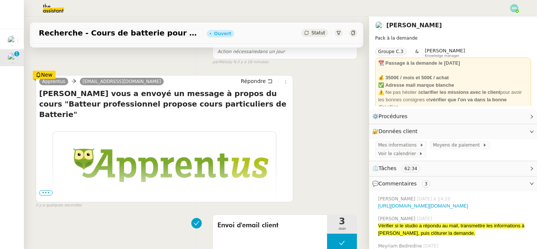
scroll to position [150, 0]
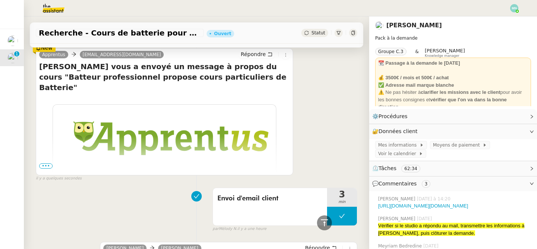
click at [46, 165] on span "•••" at bounding box center [45, 165] width 13 height 5
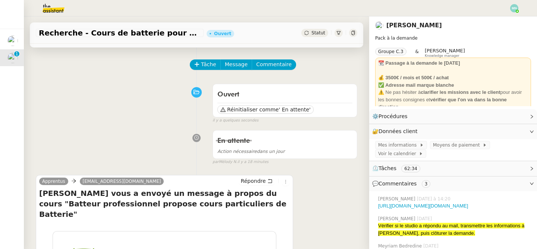
scroll to position [0, 0]
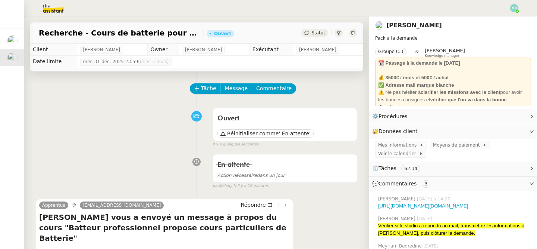
click at [320, 33] on span "Statut" at bounding box center [319, 32] width 14 height 5
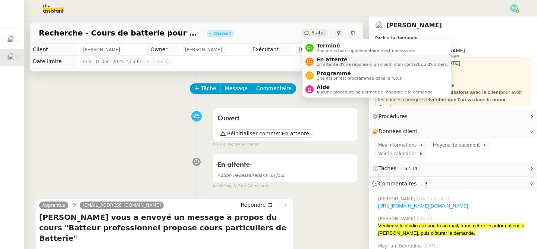
click at [339, 61] on span "En attente" at bounding box center [382, 59] width 131 height 6
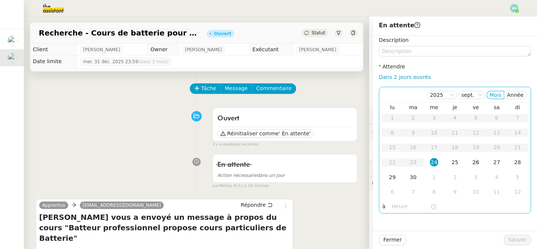
click at [478, 160] on div "26" at bounding box center [476, 162] width 8 height 8
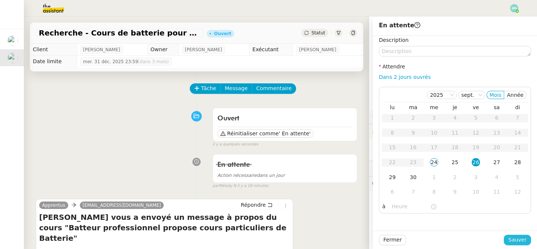
click at [518, 241] on span "Sauver" at bounding box center [518, 239] width 18 height 9
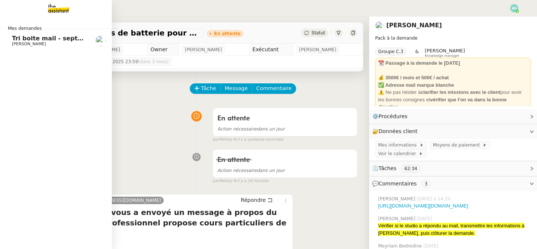
click at [13, 44] on span "[PERSON_NAME]" at bounding box center [29, 43] width 34 height 5
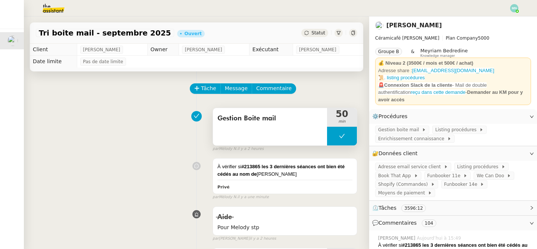
click at [334, 132] on button at bounding box center [342, 136] width 30 height 19
click at [335, 137] on icon at bounding box center [335, 136] width 6 height 6
click at [334, 132] on div at bounding box center [342, 136] width 30 height 19
click at [348, 135] on icon at bounding box center [350, 136] width 6 height 6
click at [514, 9] on img at bounding box center [515, 8] width 8 height 8
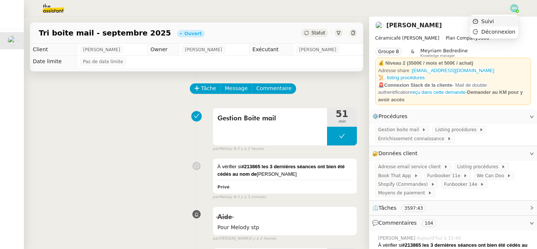
click at [499, 18] on li "Suivi" at bounding box center [494, 21] width 49 height 10
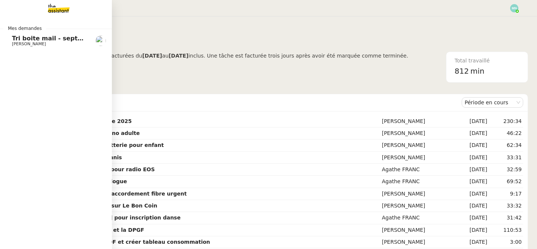
click at [45, 41] on span "[PERSON_NAME]" at bounding box center [29, 43] width 34 height 5
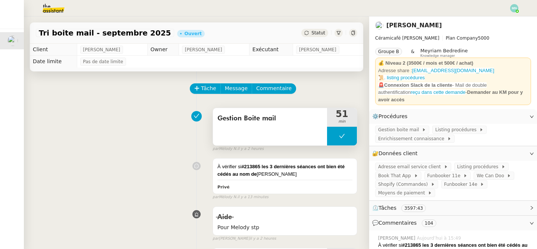
click at [335, 133] on button at bounding box center [342, 136] width 30 height 19
click at [336, 133] on icon at bounding box center [335, 136] width 6 height 6
click at [341, 134] on icon at bounding box center [342, 136] width 3 height 4
click at [355, 136] on button at bounding box center [349, 136] width 15 height 19
click at [335, 136] on button at bounding box center [342, 136] width 30 height 19
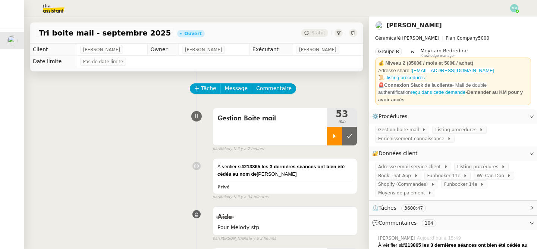
click at [335, 137] on icon at bounding box center [335, 136] width 6 height 6
drag, startPoint x: 335, startPoint y: 137, endPoint x: 343, endPoint y: 137, distance: 7.8
click at [335, 137] on div at bounding box center [342, 136] width 30 height 19
click at [349, 137] on icon at bounding box center [350, 136] width 6 height 6
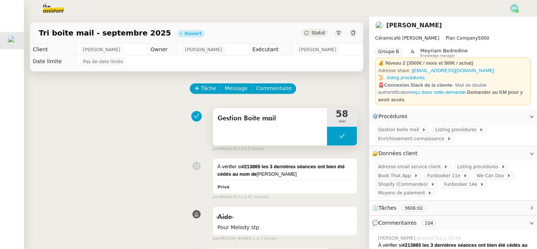
click at [332, 137] on button at bounding box center [342, 136] width 30 height 19
click at [334, 137] on icon at bounding box center [335, 136] width 3 height 4
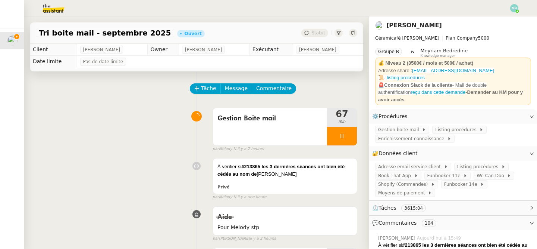
click at [339, 136] on icon at bounding box center [342, 136] width 6 height 6
click at [353, 136] on button at bounding box center [349, 136] width 15 height 19
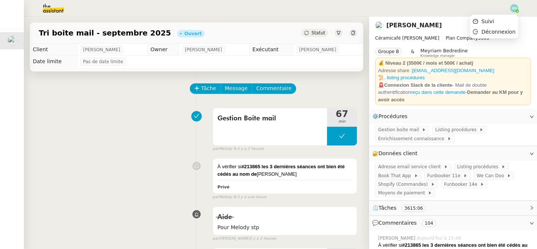
click at [512, 10] on img at bounding box center [515, 8] width 8 height 8
click at [504, 18] on li "Suivi" at bounding box center [494, 21] width 49 height 10
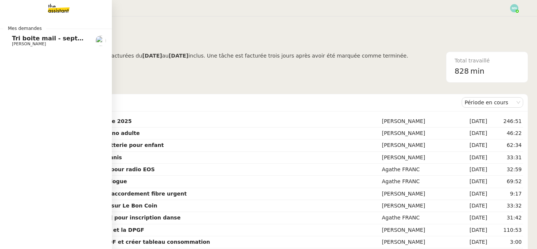
click at [10, 38] on link "Tri boite mail - [DATE] [PERSON_NAME]" at bounding box center [56, 40] width 112 height 17
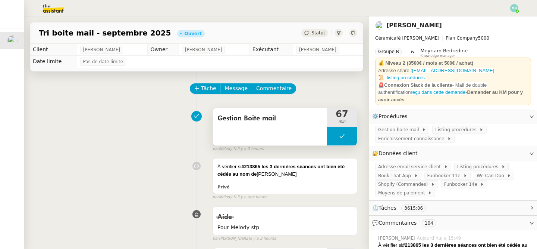
click at [343, 144] on button at bounding box center [342, 136] width 30 height 19
click at [337, 137] on button at bounding box center [342, 136] width 30 height 19
click at [337, 136] on icon at bounding box center [335, 136] width 6 height 6
click at [343, 133] on icon at bounding box center [342, 136] width 6 height 6
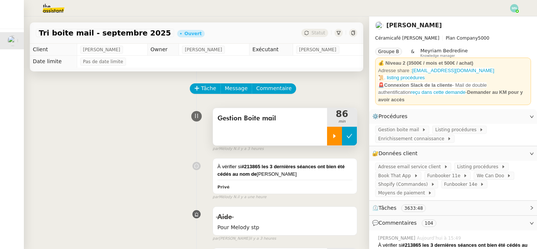
click at [350, 134] on icon at bounding box center [350, 136] width 6 height 6
click at [335, 141] on button at bounding box center [342, 136] width 30 height 19
click at [335, 141] on div at bounding box center [334, 136] width 15 height 19
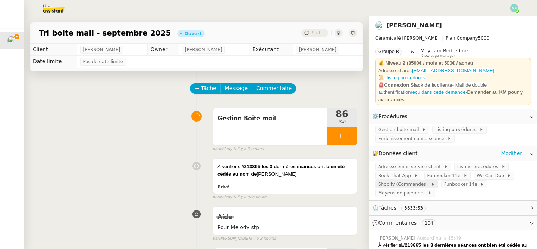
click at [419, 182] on span "Shopify (Commandes)" at bounding box center [404, 183] width 53 height 7
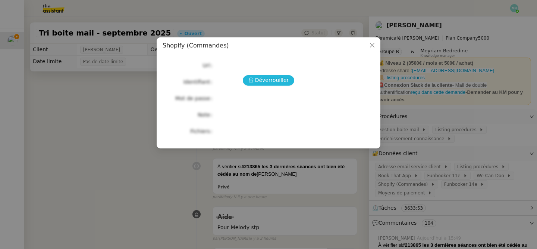
click at [280, 81] on span "Déverrouiller" at bounding box center [272, 80] width 34 height 9
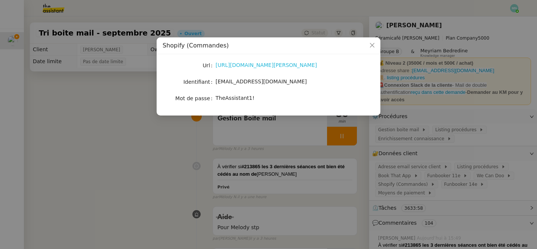
click at [264, 65] on link "https://admin.shopify.com/store/latelier-genevieve/" at bounding box center [267, 65] width 102 height 6
click at [327, 181] on nz-modal-container "Shopify (Commandes) Url https://admin.shopify.com/store/latelier-genevieve/ Ide…" at bounding box center [268, 124] width 537 height 249
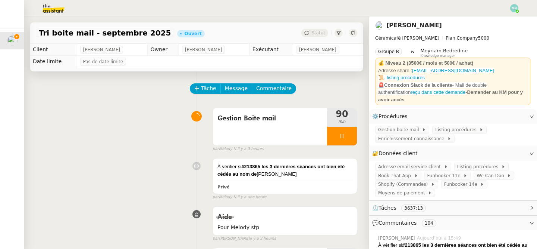
click at [339, 135] on icon at bounding box center [342, 136] width 6 height 6
click at [352, 137] on icon at bounding box center [350, 136] width 6 height 6
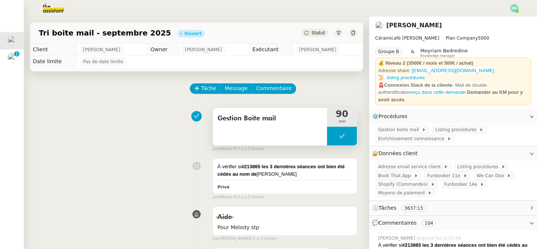
click at [332, 136] on button at bounding box center [342, 136] width 30 height 19
click at [334, 137] on icon at bounding box center [335, 136] width 3 height 4
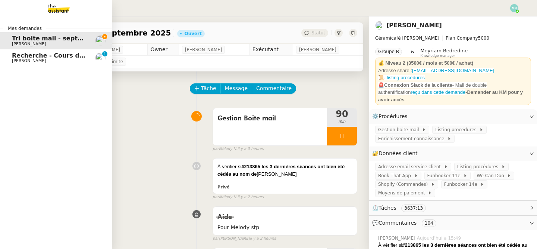
click at [21, 56] on span "Recherche - Cours de batterie pour enfant" at bounding box center [83, 55] width 143 height 7
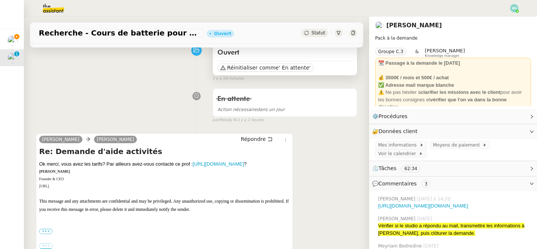
scroll to position [66, 0]
click at [193, 166] on link "https://maps.app.goo.gl/3MAebfbzvZx41qms5?g_st=com.google.maps.preview.copy" at bounding box center [218, 163] width 51 height 6
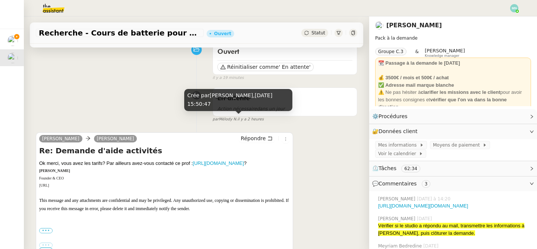
scroll to position [0, 0]
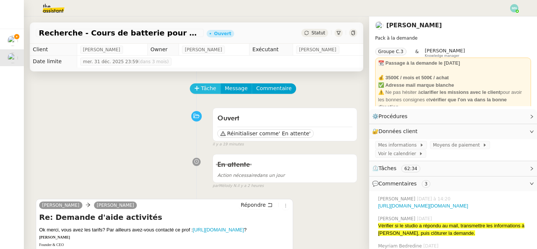
click at [209, 90] on span "Tâche" at bounding box center [208, 88] width 15 height 9
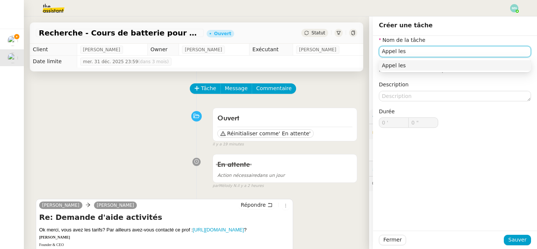
click at [383, 51] on input "Appel les" at bounding box center [455, 51] width 152 height 11
click at [434, 54] on input "Reland Appel les" at bounding box center [455, 51] width 152 height 11
click at [432, 53] on input "Reland Appel les bon enfant" at bounding box center [455, 51] width 152 height 11
click at [453, 52] on input "Reland Appel les bons enfant" at bounding box center [455, 51] width 152 height 11
type input "Reland Appel les bons enfants"
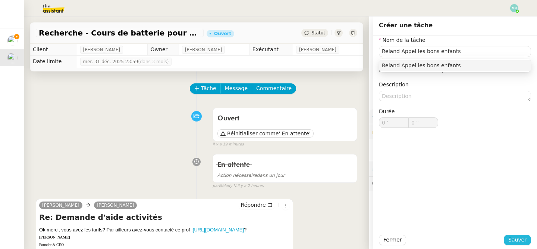
click at [516, 240] on span "Sauver" at bounding box center [518, 239] width 18 height 9
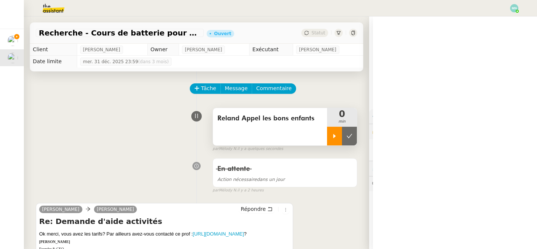
click at [332, 132] on div at bounding box center [334, 136] width 15 height 19
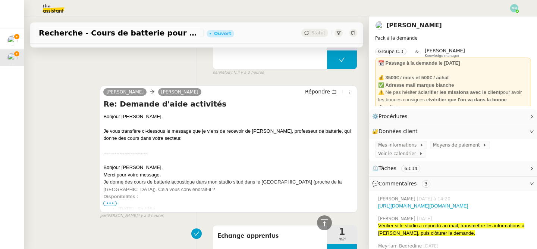
scroll to position [496, 0]
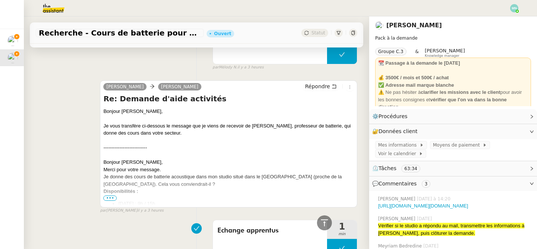
click at [112, 200] on span "•••" at bounding box center [109, 197] width 13 height 5
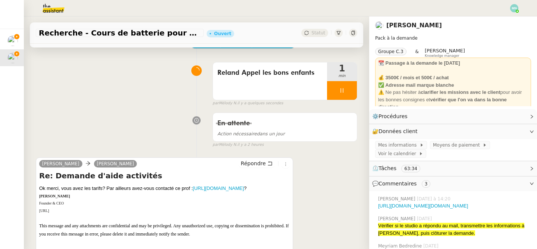
scroll to position [0, 0]
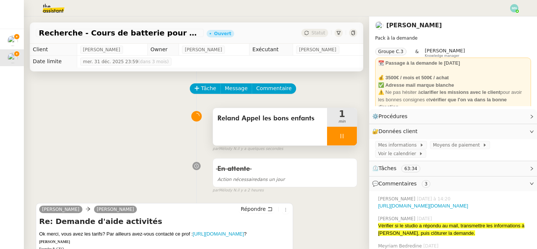
click at [334, 137] on div at bounding box center [342, 136] width 30 height 19
click at [352, 140] on button at bounding box center [349, 136] width 15 height 19
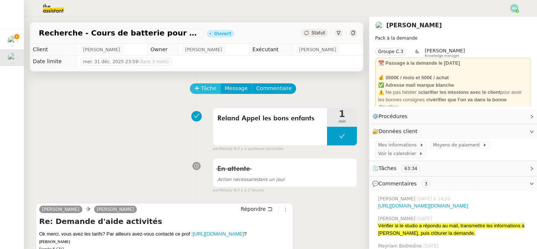
click at [206, 88] on span "Tâche" at bounding box center [208, 88] width 15 height 9
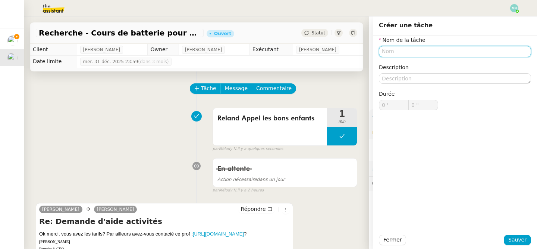
click at [406, 51] on input "text" at bounding box center [455, 51] width 152 height 11
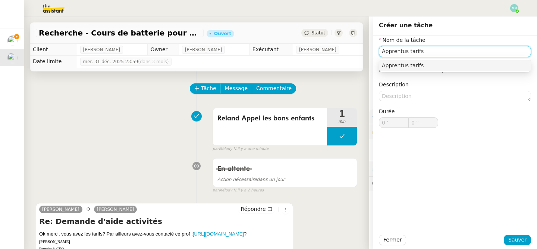
click at [409, 51] on input "Apprentus tarifs" at bounding box center [455, 51] width 152 height 11
click at [436, 68] on div "Apprentus verification des tarifs" at bounding box center [455, 65] width 146 height 7
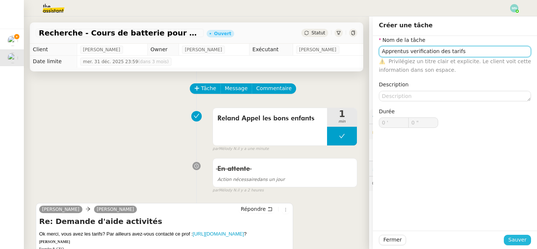
type input "Apprentus verification des tarifs"
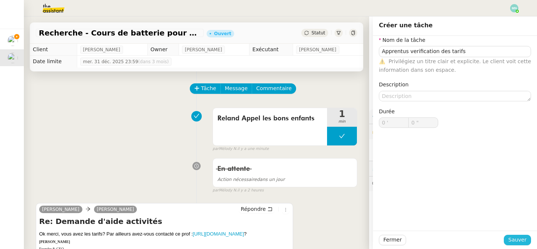
click at [516, 242] on span "Sauver" at bounding box center [518, 239] width 18 height 9
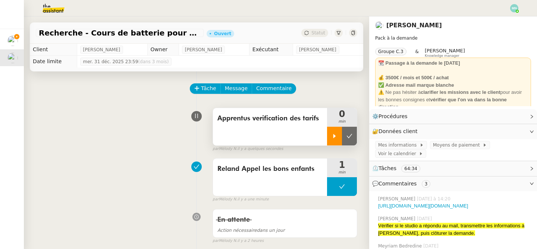
click at [334, 131] on div at bounding box center [334, 136] width 15 height 19
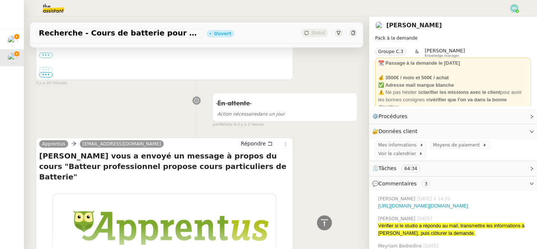
scroll to position [383, 0]
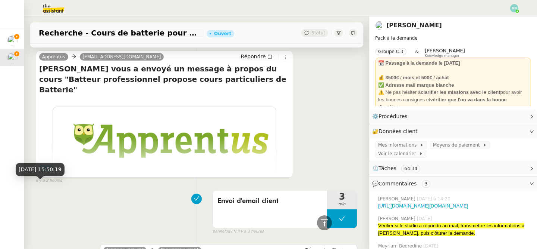
click at [50, 174] on div "24 sept. 2025, 15:50:19" at bounding box center [40, 169] width 49 height 13
click at [119, 155] on td at bounding box center [164, 139] width 208 height 51
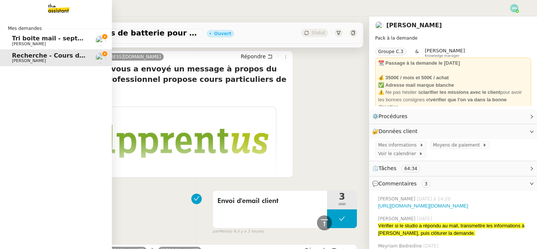
click at [16, 34] on link "Tri boite mail - [DATE] [PERSON_NAME]" at bounding box center [56, 40] width 112 height 17
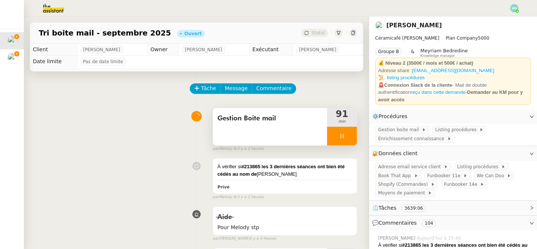
click at [337, 131] on div at bounding box center [342, 136] width 30 height 19
click at [348, 137] on icon at bounding box center [350, 136] width 6 height 6
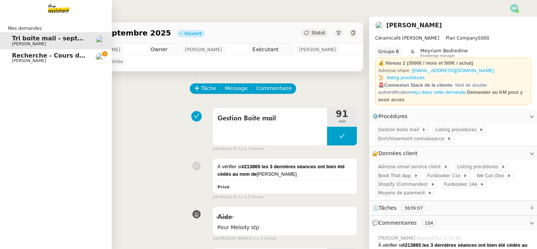
click at [24, 56] on span "Recherche - Cours de batterie pour enfant" at bounding box center [83, 55] width 143 height 7
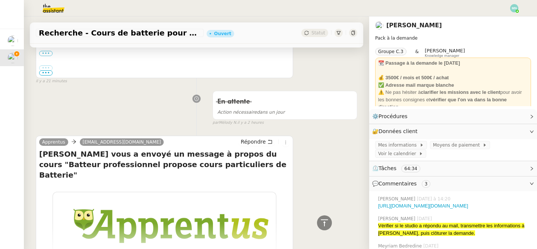
scroll to position [395, 0]
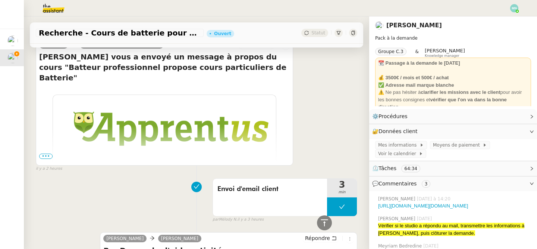
click at [45, 159] on span "•••" at bounding box center [45, 155] width 13 height 5
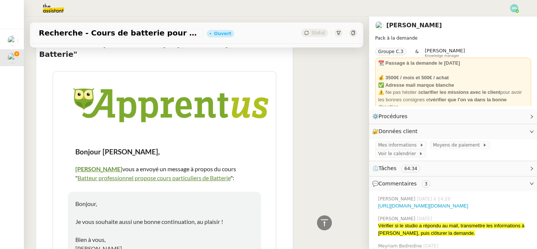
scroll to position [418, 0]
click at [112, 174] on link "Batteur professionnel propose cours particuliers de Batterie" at bounding box center [154, 177] width 153 height 7
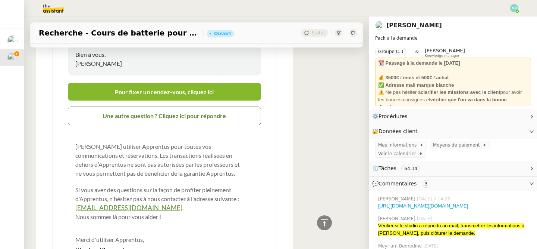
scroll to position [596, 0]
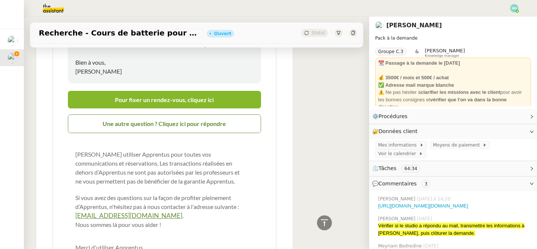
click at [172, 94] on link "Pour fixer un rendez-vous, cliquez ici" at bounding box center [164, 100] width 193 height 18
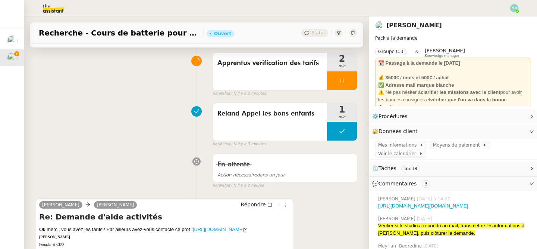
scroll to position [0, 0]
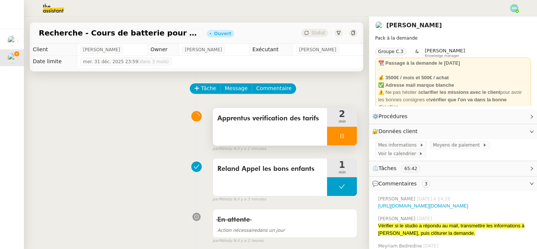
click at [335, 140] on div at bounding box center [342, 136] width 30 height 19
click at [350, 135] on icon at bounding box center [350, 136] width 6 height 4
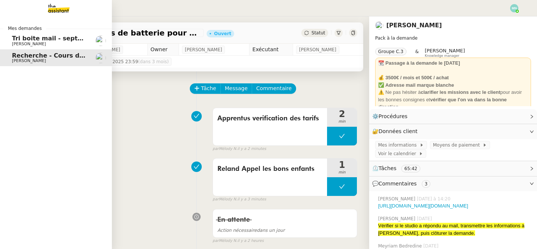
click at [13, 41] on span "Tri boite mail - septembre 2025" at bounding box center [65, 38] width 106 height 7
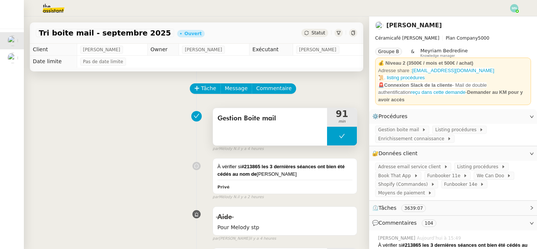
click at [336, 136] on button at bounding box center [342, 136] width 30 height 19
click at [333, 138] on div at bounding box center [334, 136] width 15 height 19
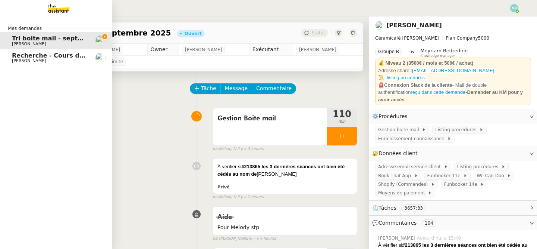
click at [37, 59] on span "[PERSON_NAME]" at bounding box center [29, 60] width 34 height 5
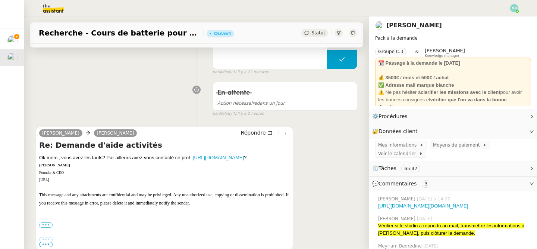
scroll to position [118, 0]
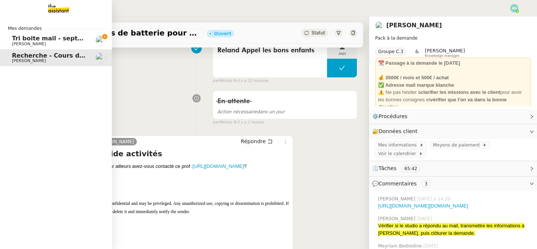
click at [22, 45] on span "[PERSON_NAME]" at bounding box center [29, 43] width 34 height 5
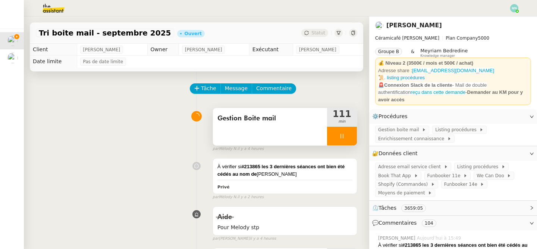
click at [338, 134] on div at bounding box center [342, 136] width 30 height 19
click at [354, 136] on icon at bounding box center [357, 136] width 6 height 6
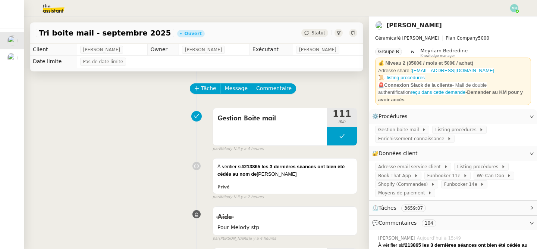
click at [515, 9] on img at bounding box center [515, 8] width 8 height 8
click at [498, 24] on li "Suivi" at bounding box center [494, 21] width 49 height 10
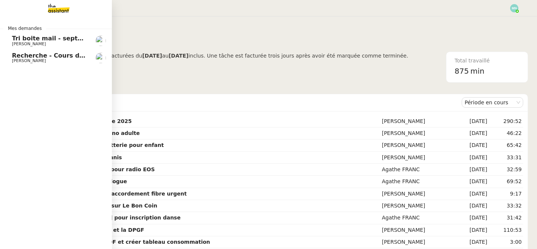
click at [22, 42] on span "[PERSON_NAME]" at bounding box center [29, 43] width 34 height 5
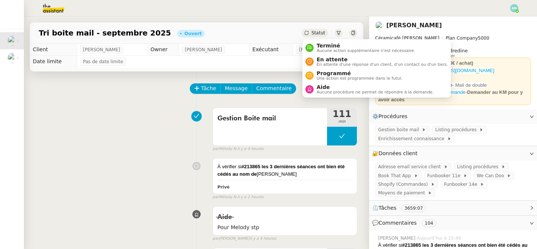
click at [316, 32] on span "Statut" at bounding box center [319, 32] width 14 height 5
click at [328, 87] on span "Aide" at bounding box center [375, 87] width 117 height 6
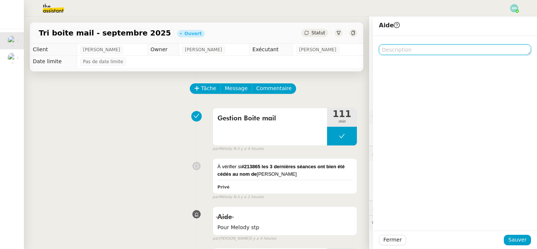
click at [431, 51] on textarea at bounding box center [455, 49] width 152 height 10
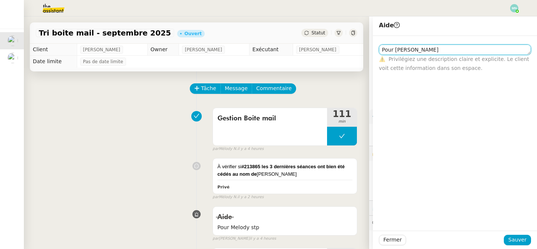
scroll to position [0, 0]
drag, startPoint x: 413, startPoint y: 54, endPoint x: 396, endPoint y: 53, distance: 16.5
click at [396, 53] on textarea "Pour tatyana" at bounding box center [455, 49] width 152 height 10
drag, startPoint x: 423, startPoint y: 51, endPoint x: 396, endPoint y: 50, distance: 27.3
click at [396, 50] on textarea "Pour tatyana" at bounding box center [455, 49] width 152 height 10
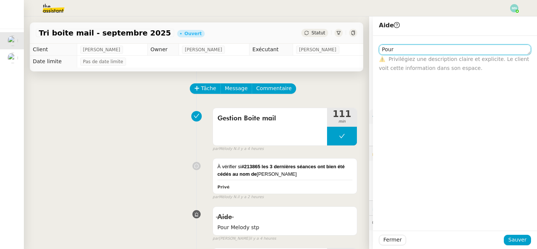
scroll to position [0, 0]
paste textarea "Tatyana"
click at [396, 52] on textarea "Pour Tatyana stp" at bounding box center [455, 49] width 152 height 10
type textarea "Pour Tatyana stp"
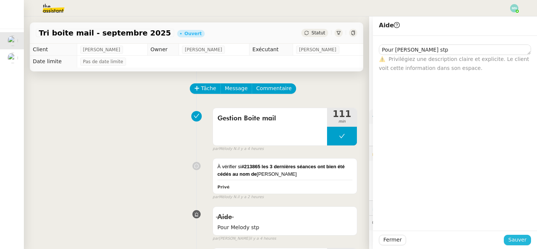
click at [521, 238] on span "Sauver" at bounding box center [518, 239] width 18 height 9
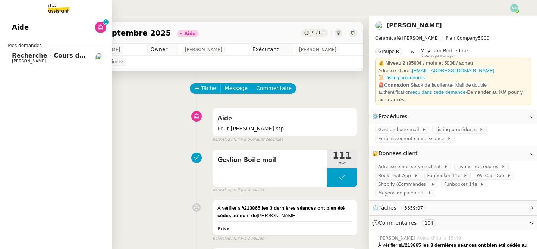
click at [20, 57] on span "Recherche - Cours de batterie pour enfant" at bounding box center [83, 55] width 143 height 7
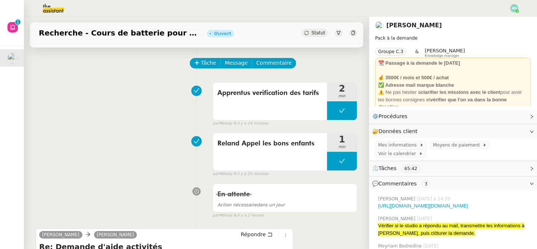
scroll to position [26, 0]
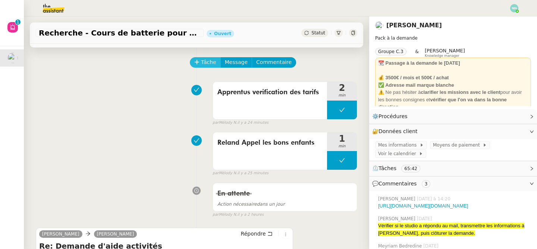
click at [209, 59] on span "Tâche" at bounding box center [208, 62] width 15 height 9
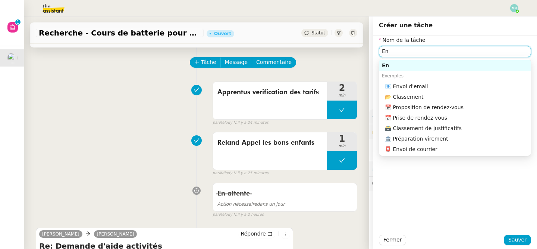
type input "E"
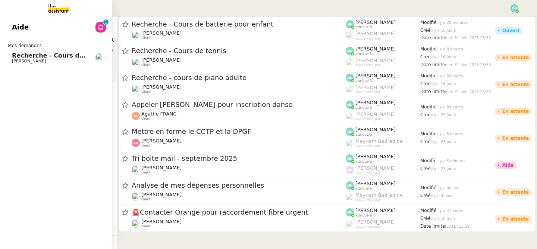
click at [19, 61] on span "[PERSON_NAME]" at bounding box center [29, 61] width 34 height 5
